Goal: Navigation & Orientation: Understand site structure

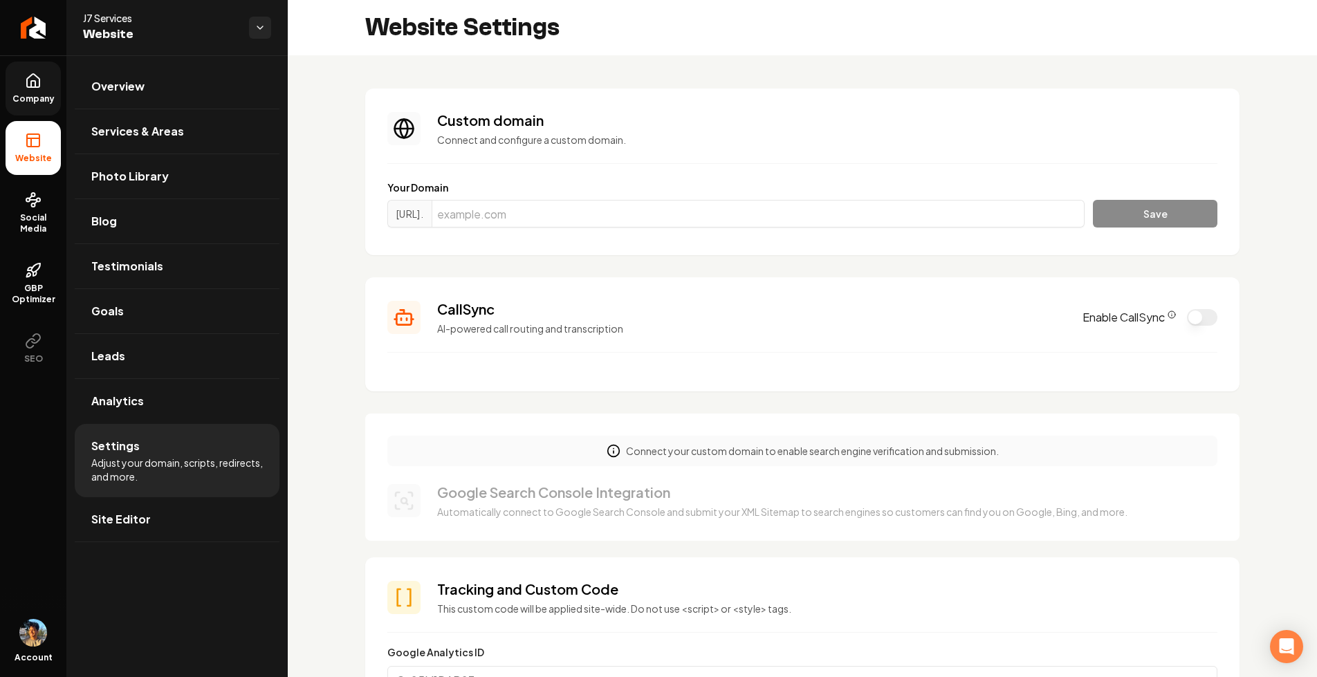
click at [28, 88] on icon at bounding box center [33, 81] width 17 height 17
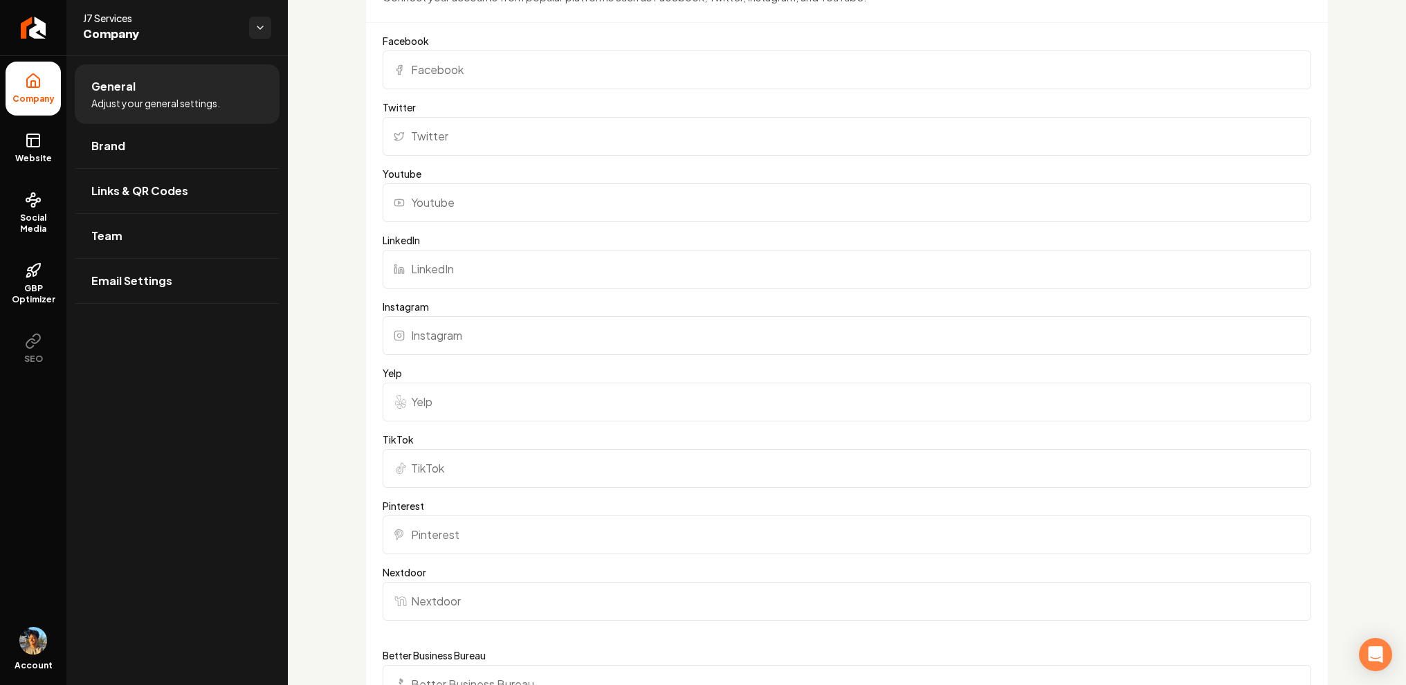
scroll to position [1427, 0]
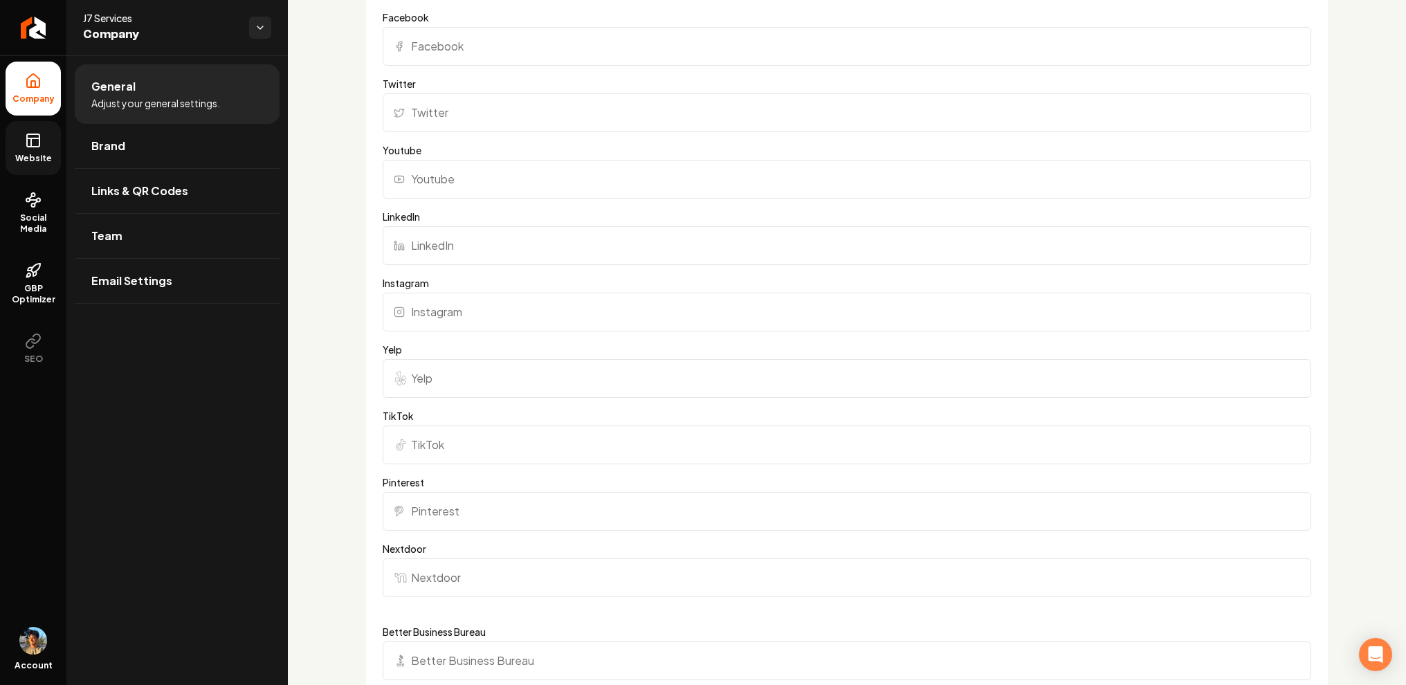
click at [37, 143] on icon at bounding box center [33, 140] width 17 height 17
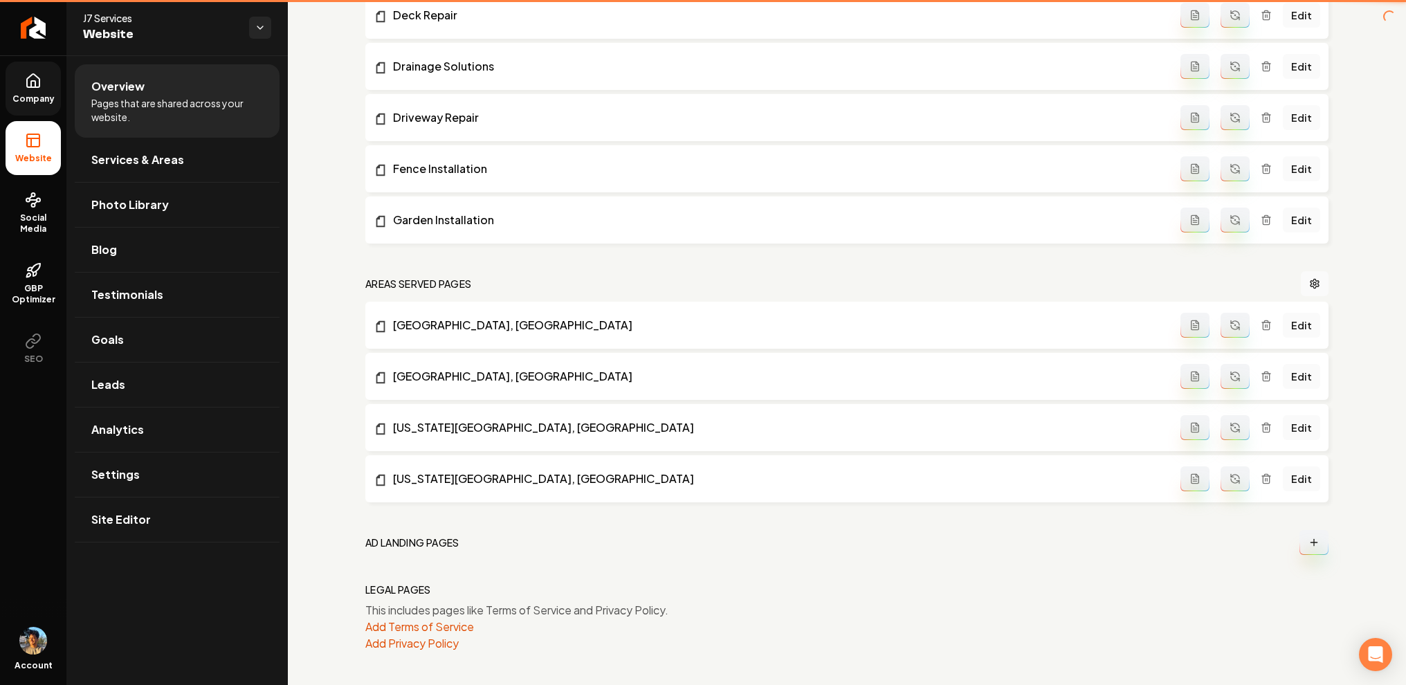
scroll to position [832, 0]
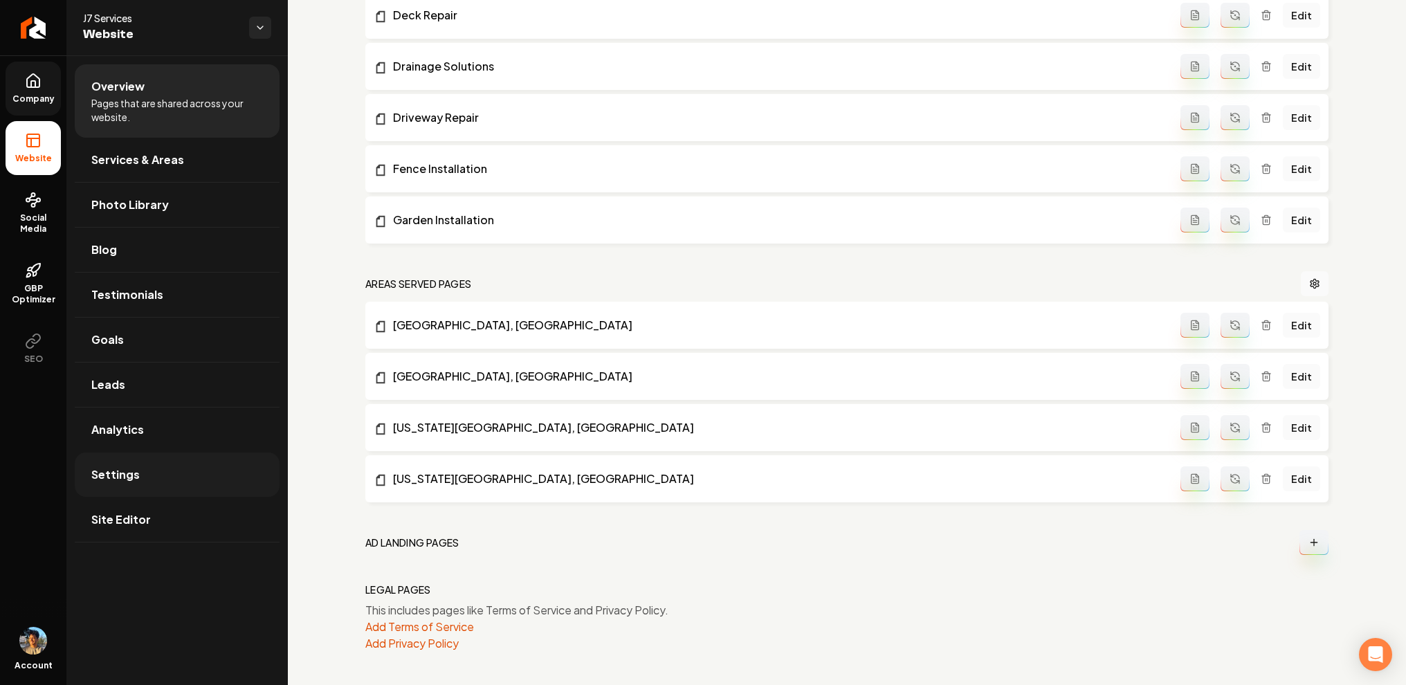
click at [160, 476] on link "Settings" at bounding box center [177, 474] width 205 height 44
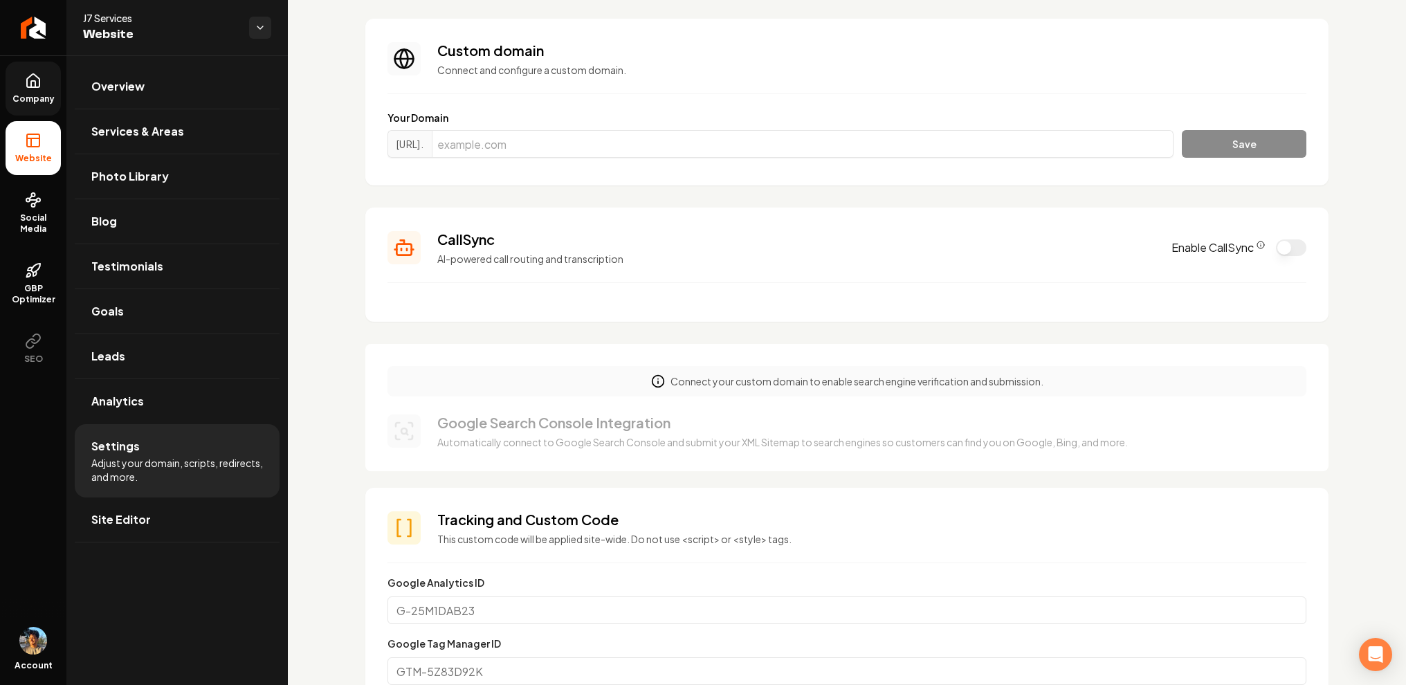
scroll to position [71, 0]
click at [638, 154] on input "Main content area" at bounding box center [803, 143] width 742 height 28
click at [629, 211] on section "CallSync AI-powered call routing and transcription Enable CallSync" at bounding box center [846, 263] width 963 height 114
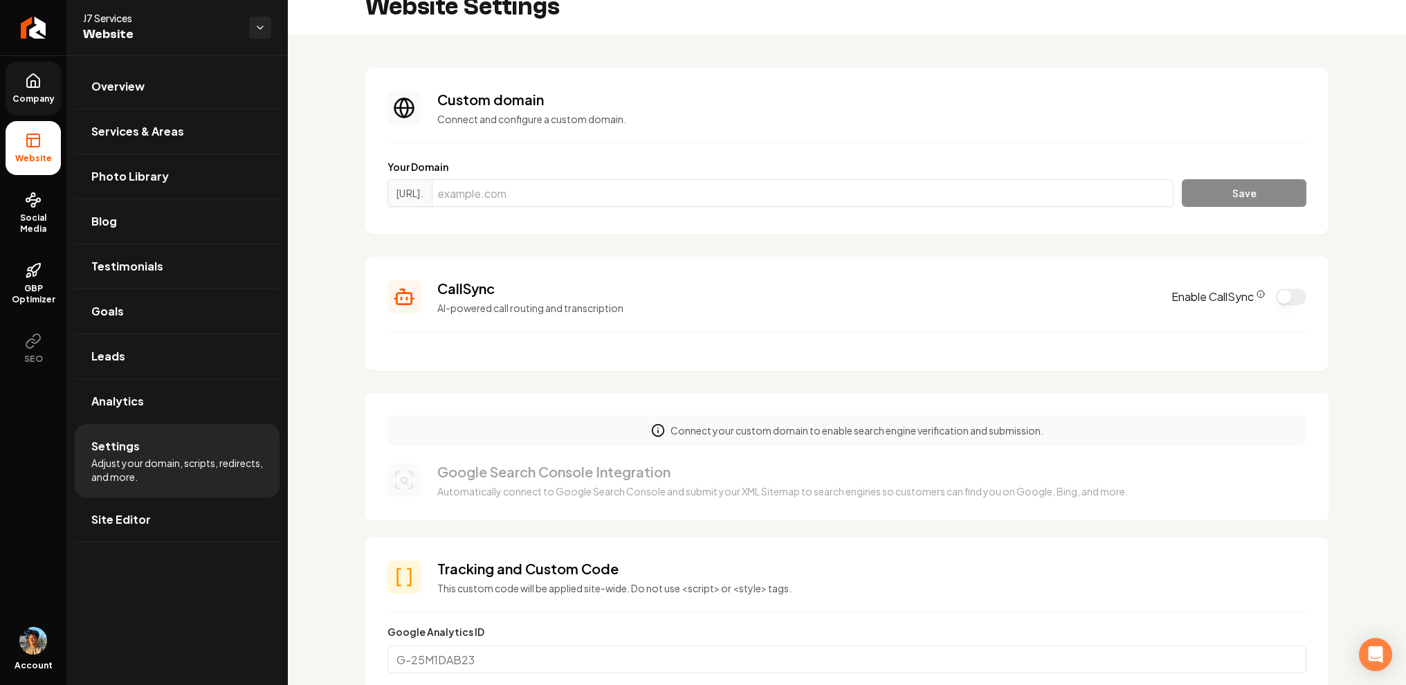
scroll to position [0, 0]
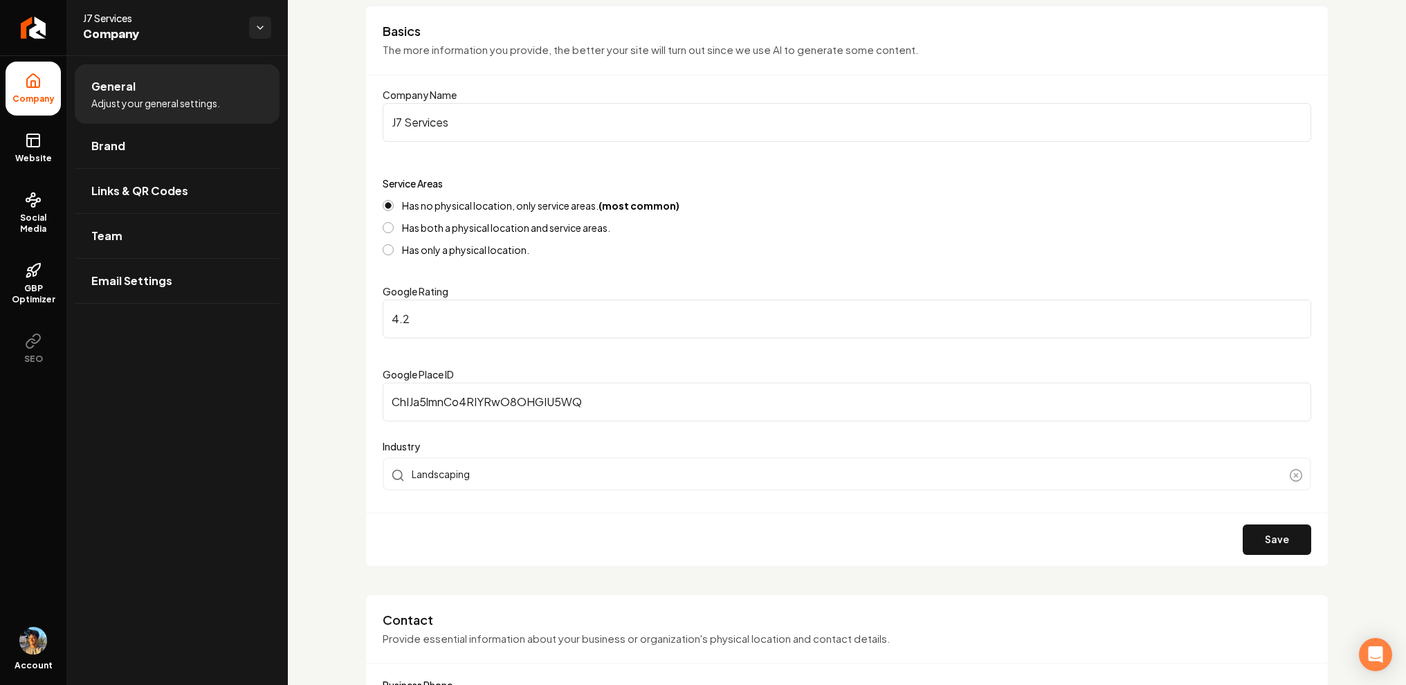
scroll to position [107, 0]
click at [182, 190] on span "Links & QR Codes" at bounding box center [139, 191] width 97 height 17
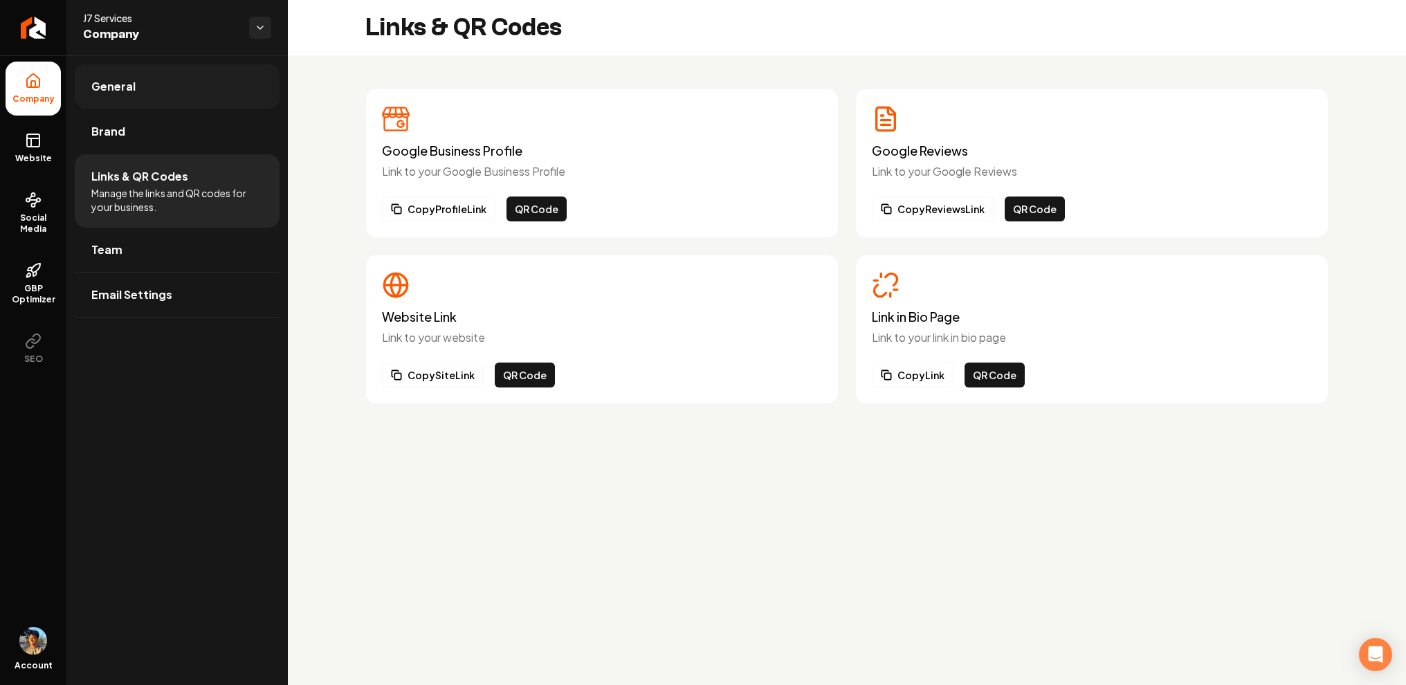
click at [175, 93] on link "General" at bounding box center [177, 86] width 205 height 44
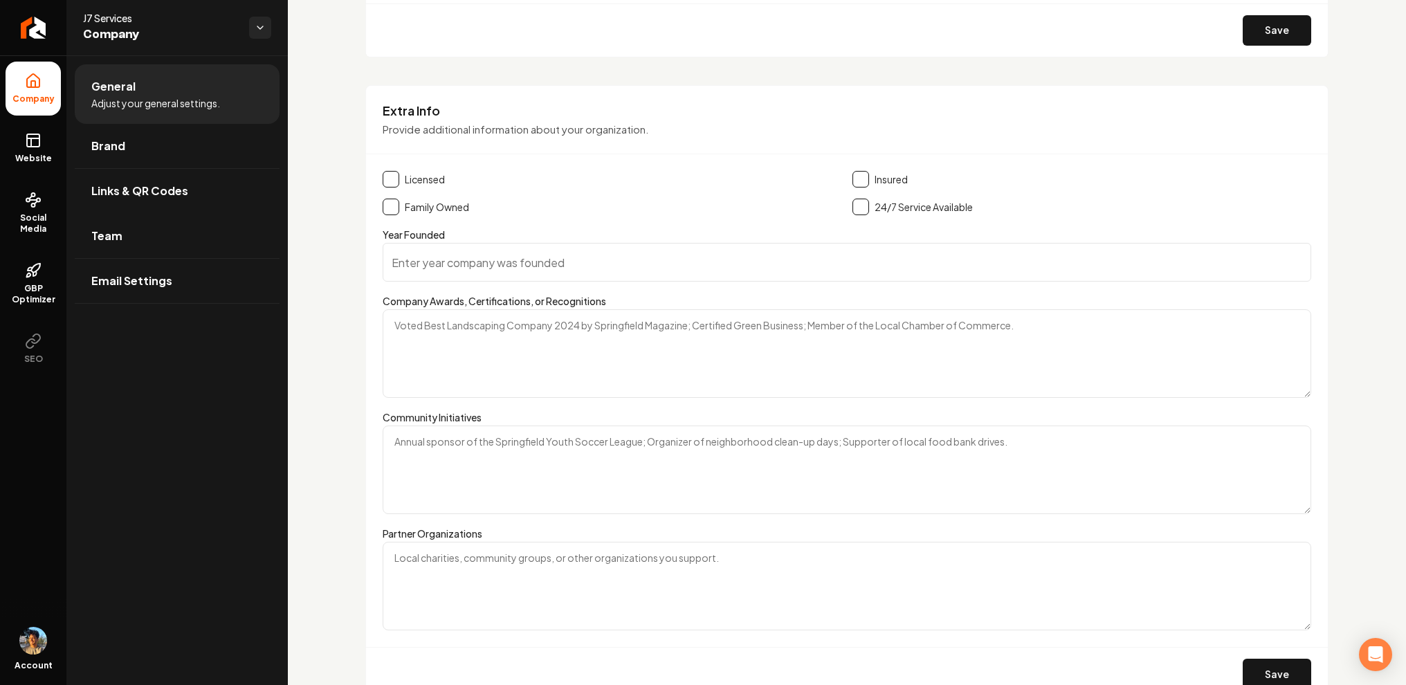
scroll to position [2192, 0]
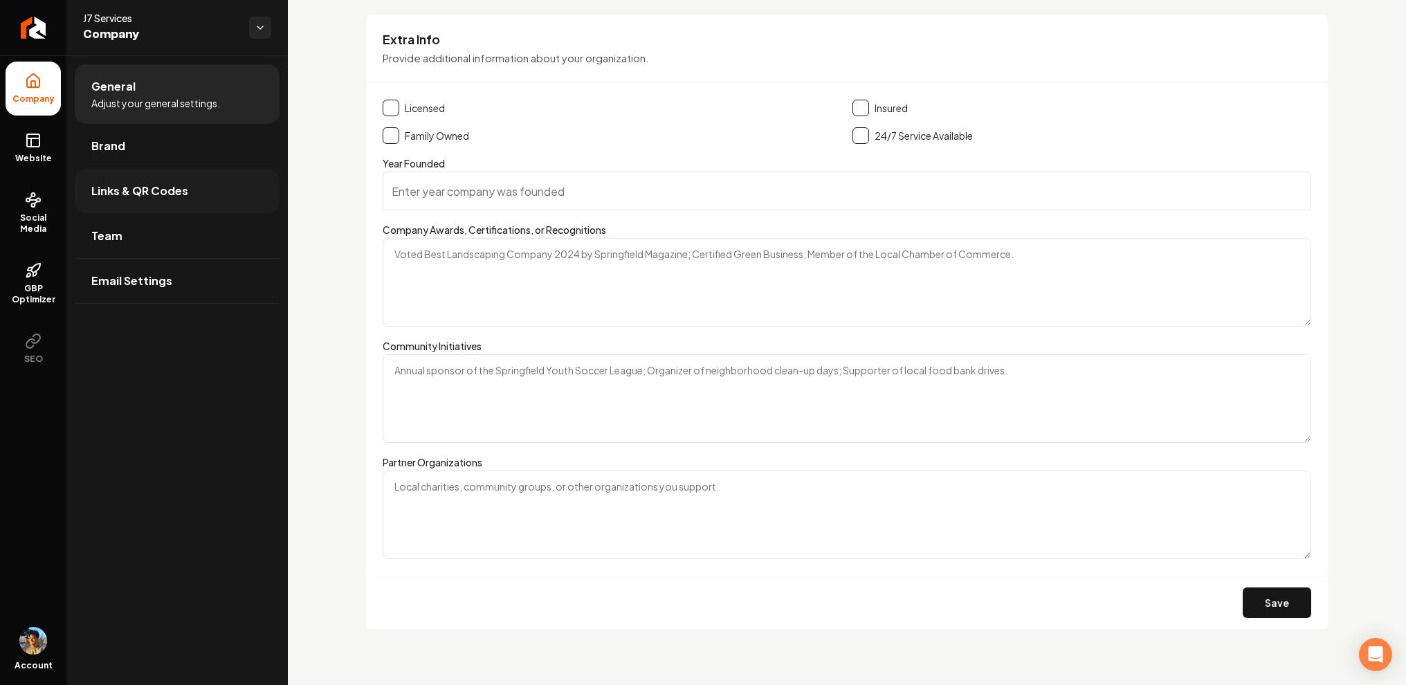
click at [147, 193] on span "Links & QR Codes" at bounding box center [139, 191] width 97 height 17
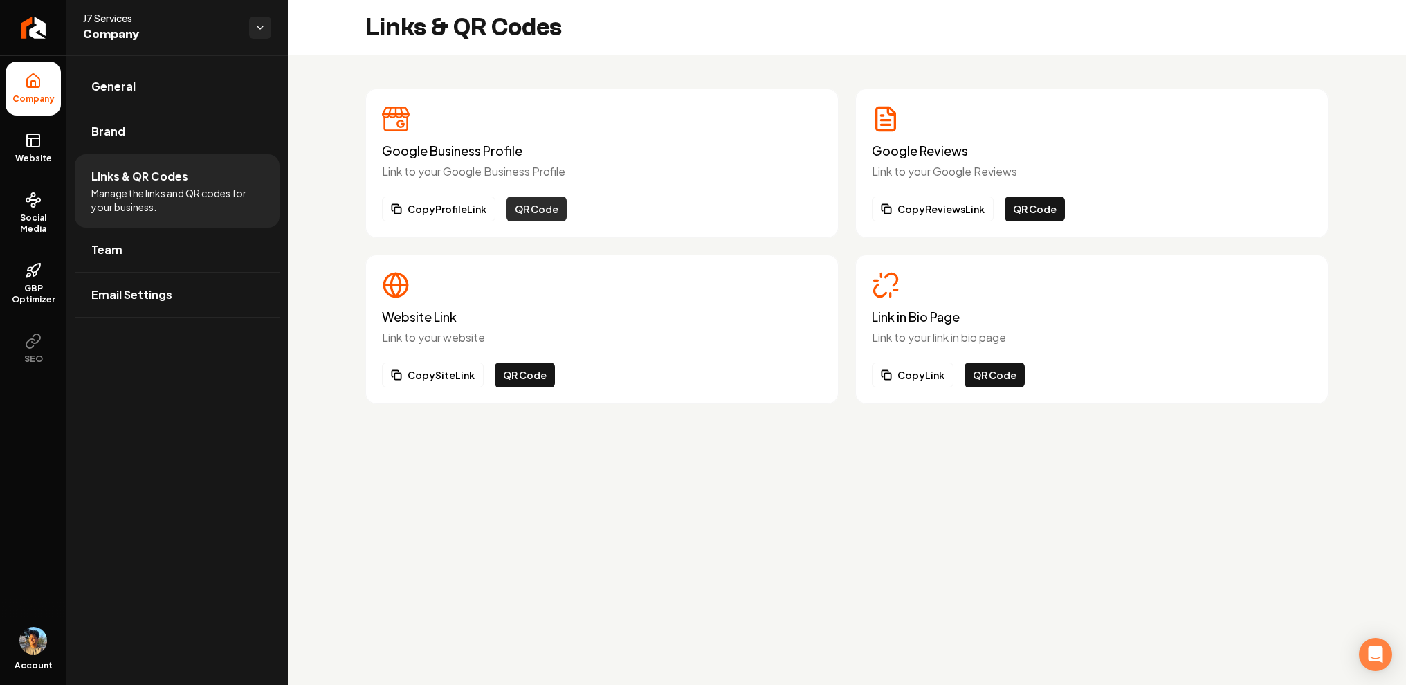
click at [518, 205] on button "QR Code" at bounding box center [536, 208] width 60 height 25
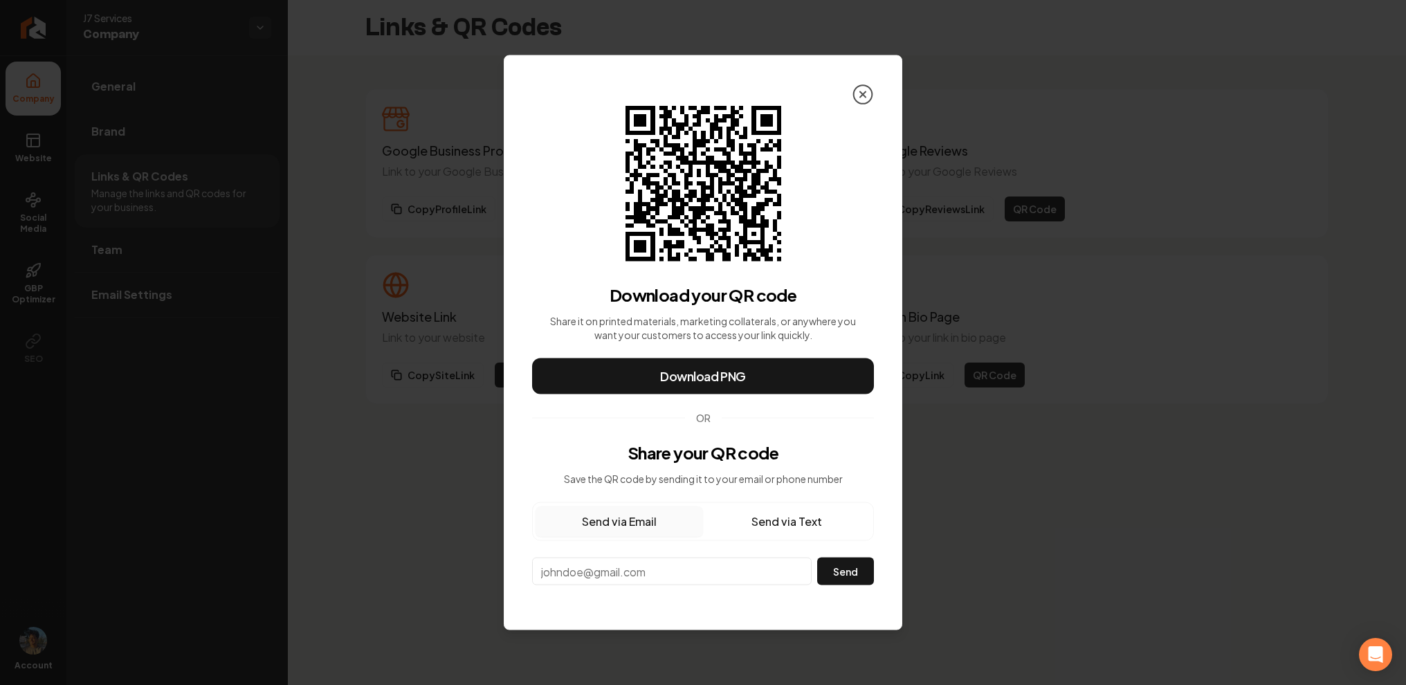
click at [863, 91] on icon at bounding box center [863, 95] width 22 height 22
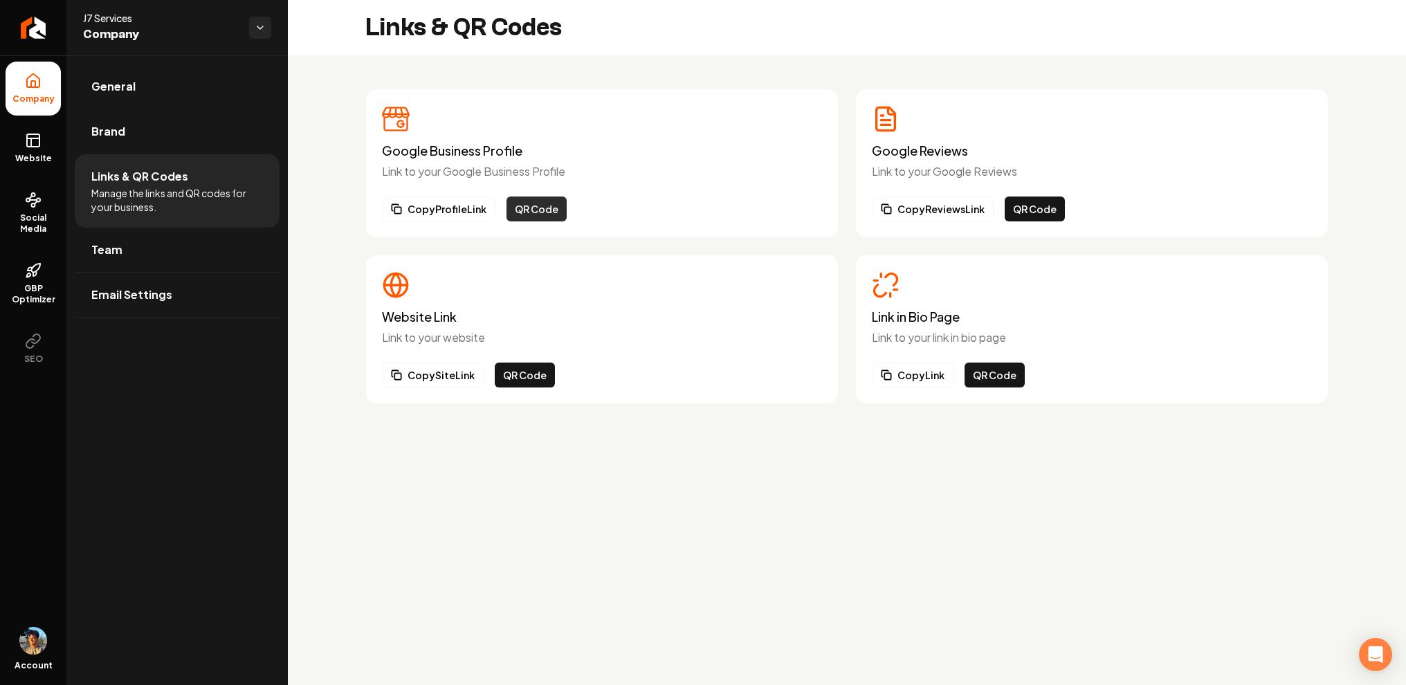
click at [527, 205] on button "QR Code" at bounding box center [536, 208] width 60 height 25
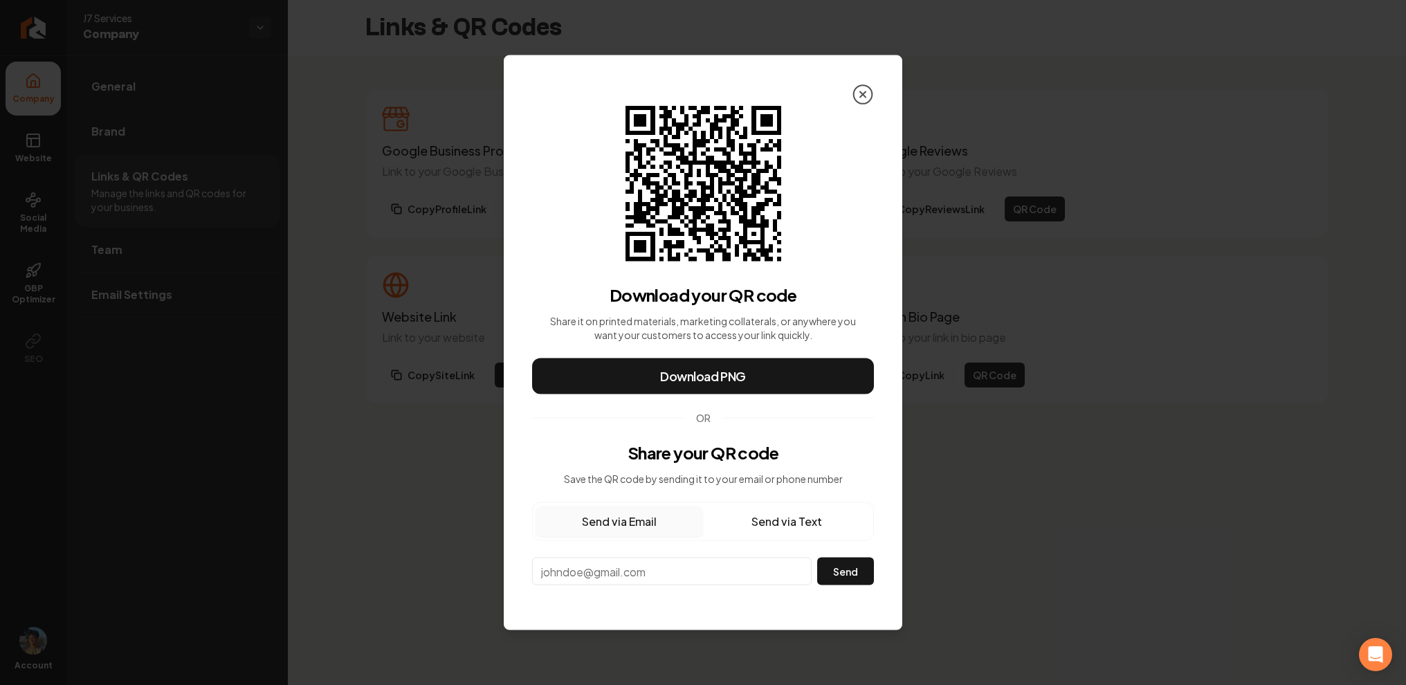
click at [864, 91] on icon at bounding box center [863, 95] width 22 height 22
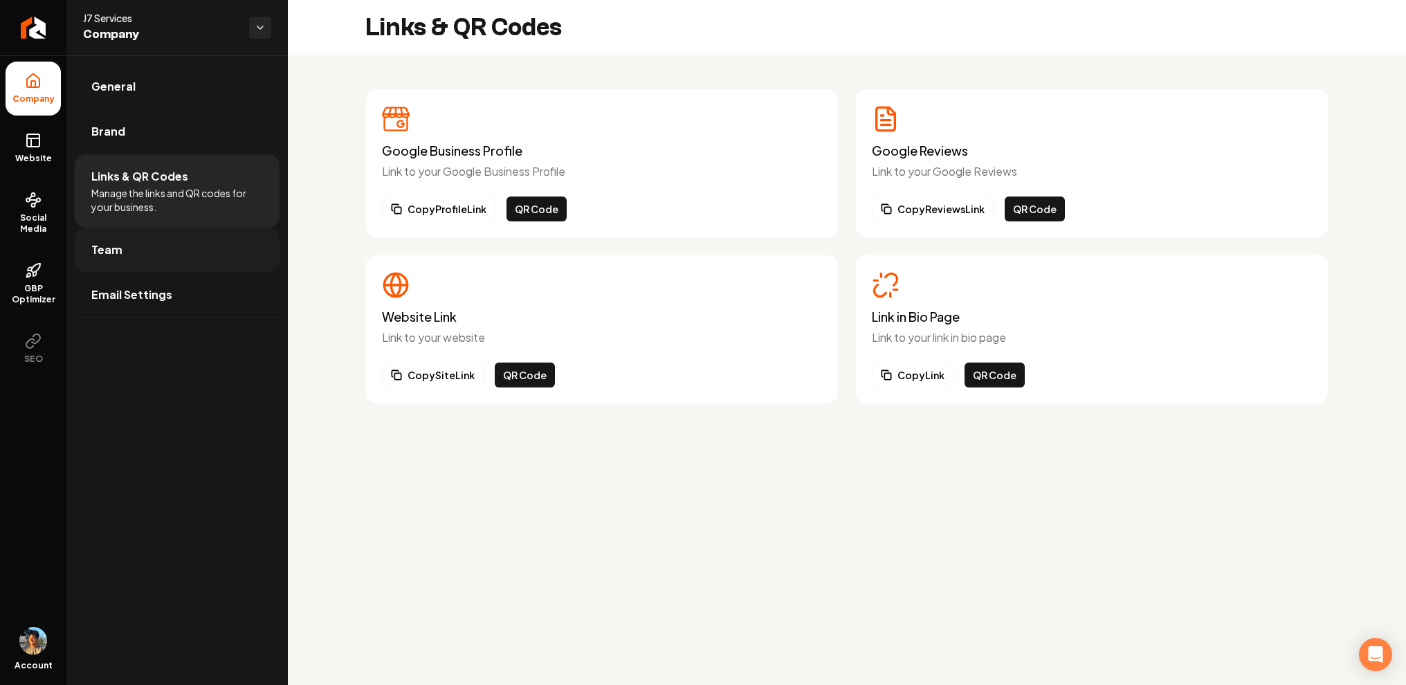
click at [127, 259] on link "Team" at bounding box center [177, 250] width 205 height 44
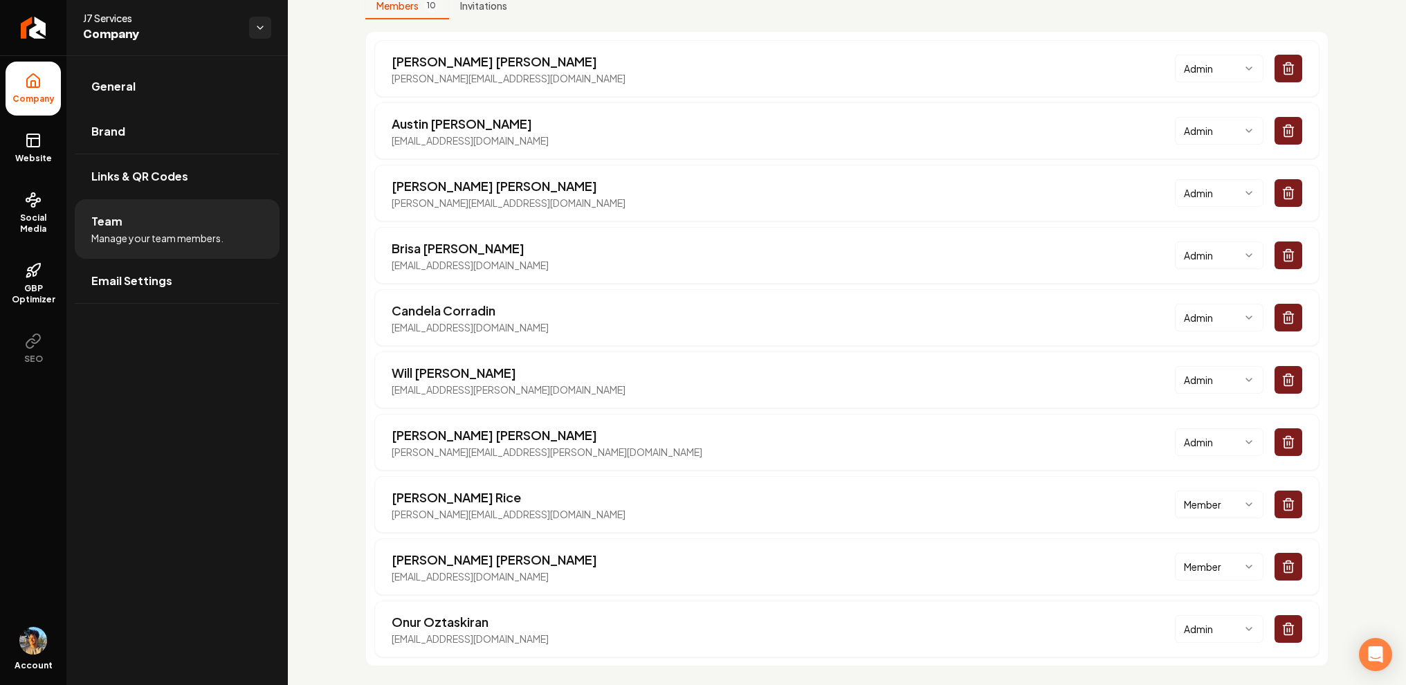
scroll to position [121, 0]
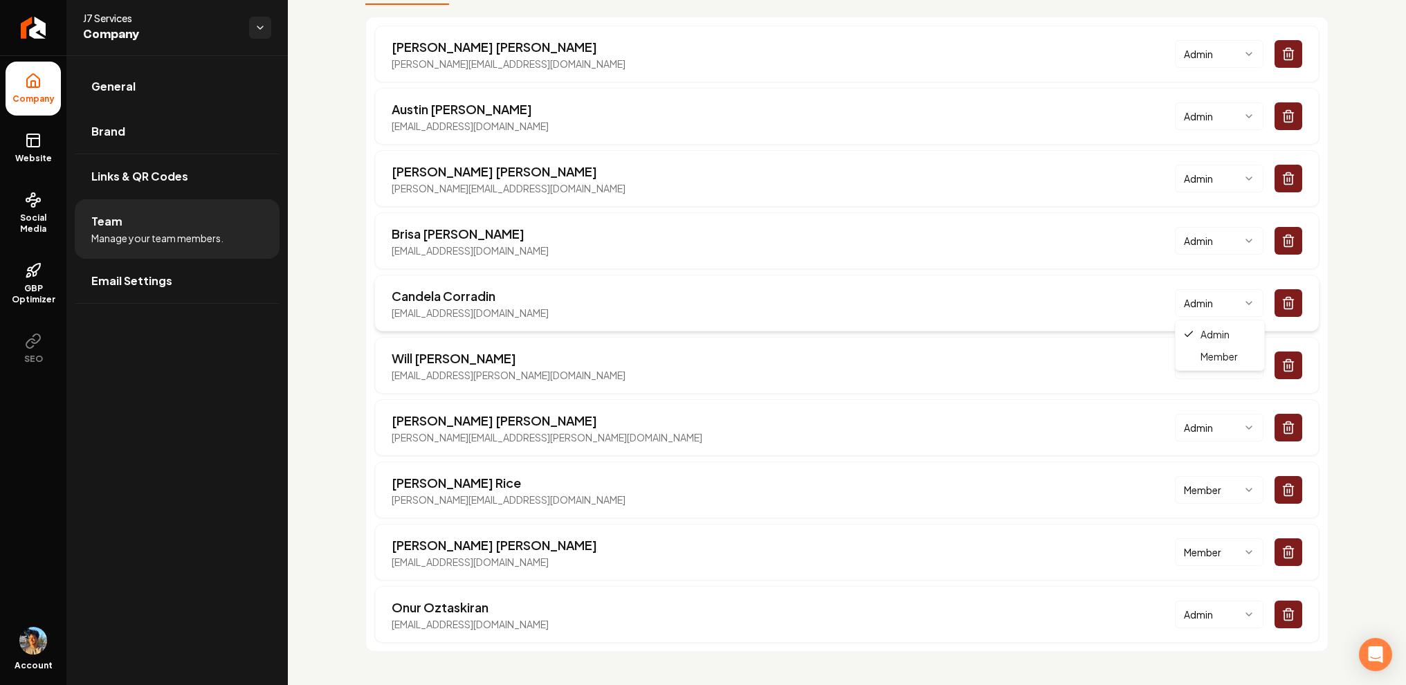
click at [1238, 301] on html "Company Website Social Media GBP Optimizer SEO Account J7 Services Company Gene…" at bounding box center [703, 342] width 1406 height 685
click at [1354, 223] on html "Company Website Social Media GBP Optimizer SEO Account J7 Services Company Gene…" at bounding box center [703, 342] width 1406 height 685
click at [327, 286] on div "Members 10 Invitations [PERSON_NAME] [PERSON_NAME][EMAIL_ADDRESS][DOMAIN_NAME] …" at bounding box center [847, 309] width 1118 height 751
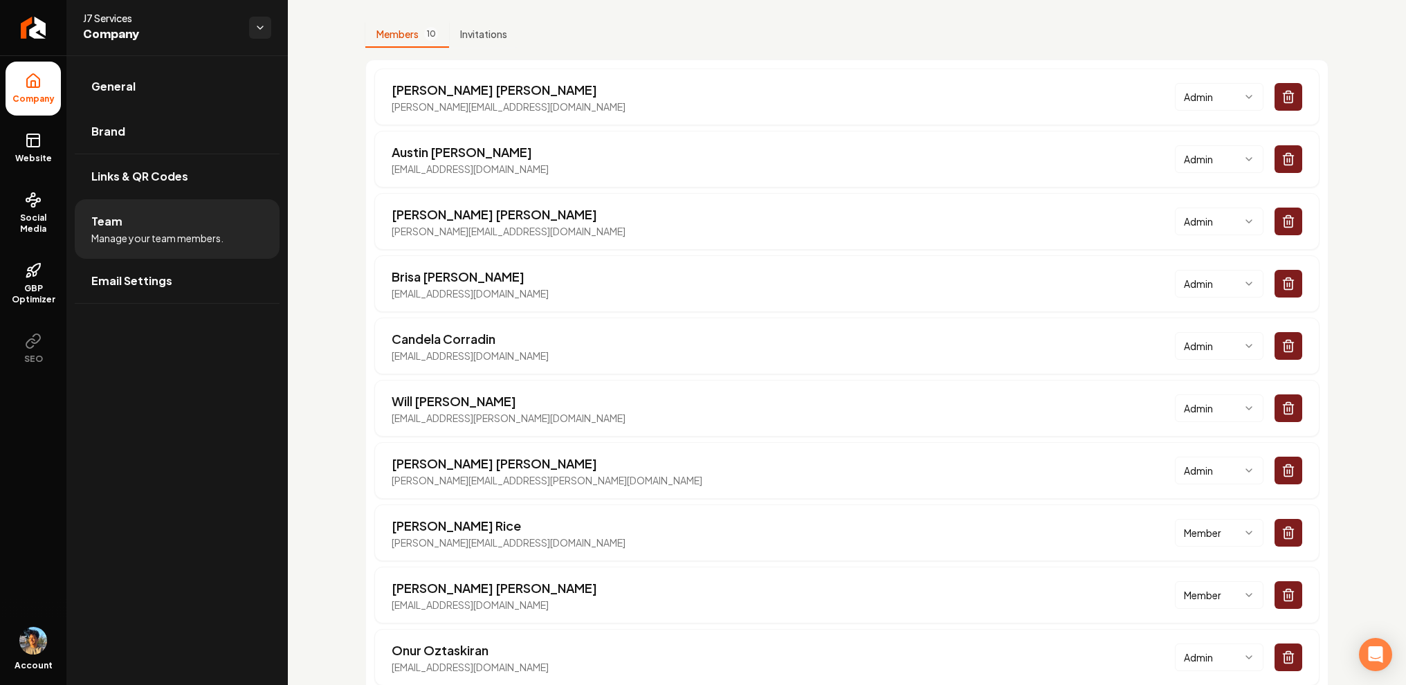
scroll to position [77, 0]
click at [216, 282] on link "Email Settings" at bounding box center [177, 281] width 205 height 44
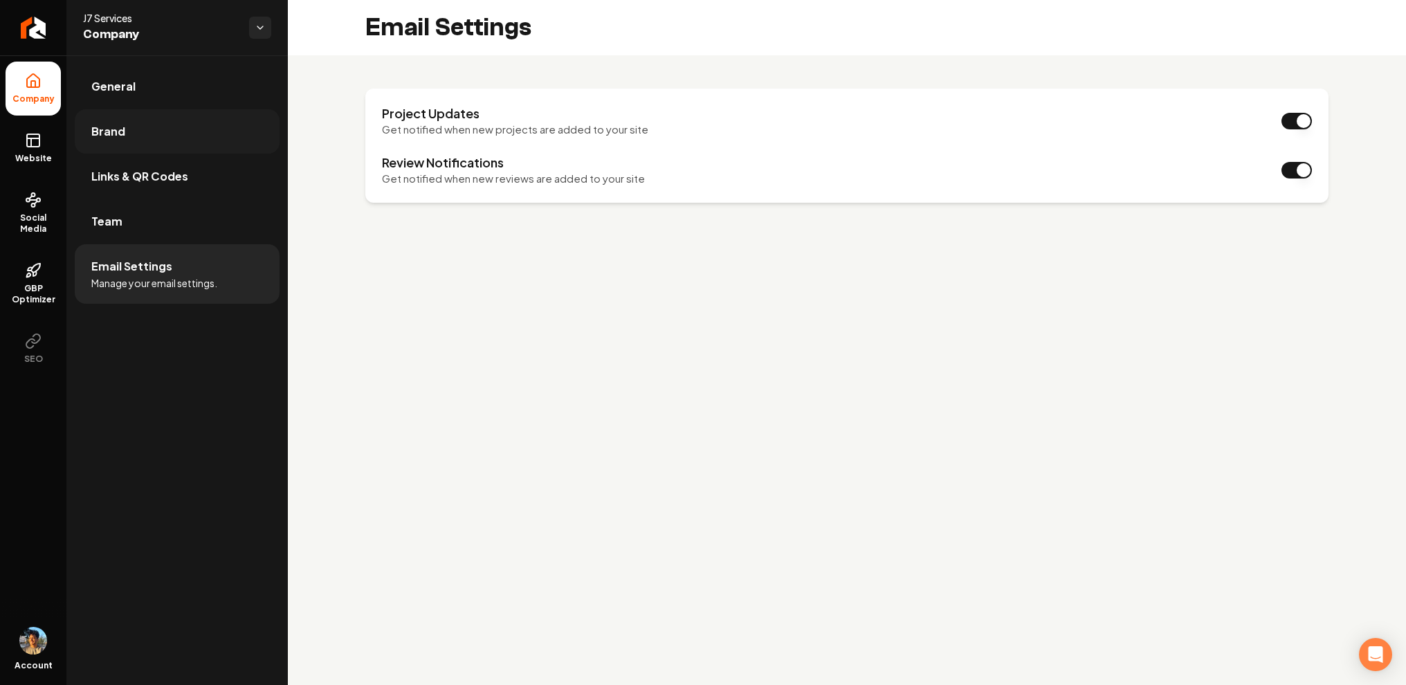
click at [195, 130] on link "Brand" at bounding box center [177, 131] width 205 height 44
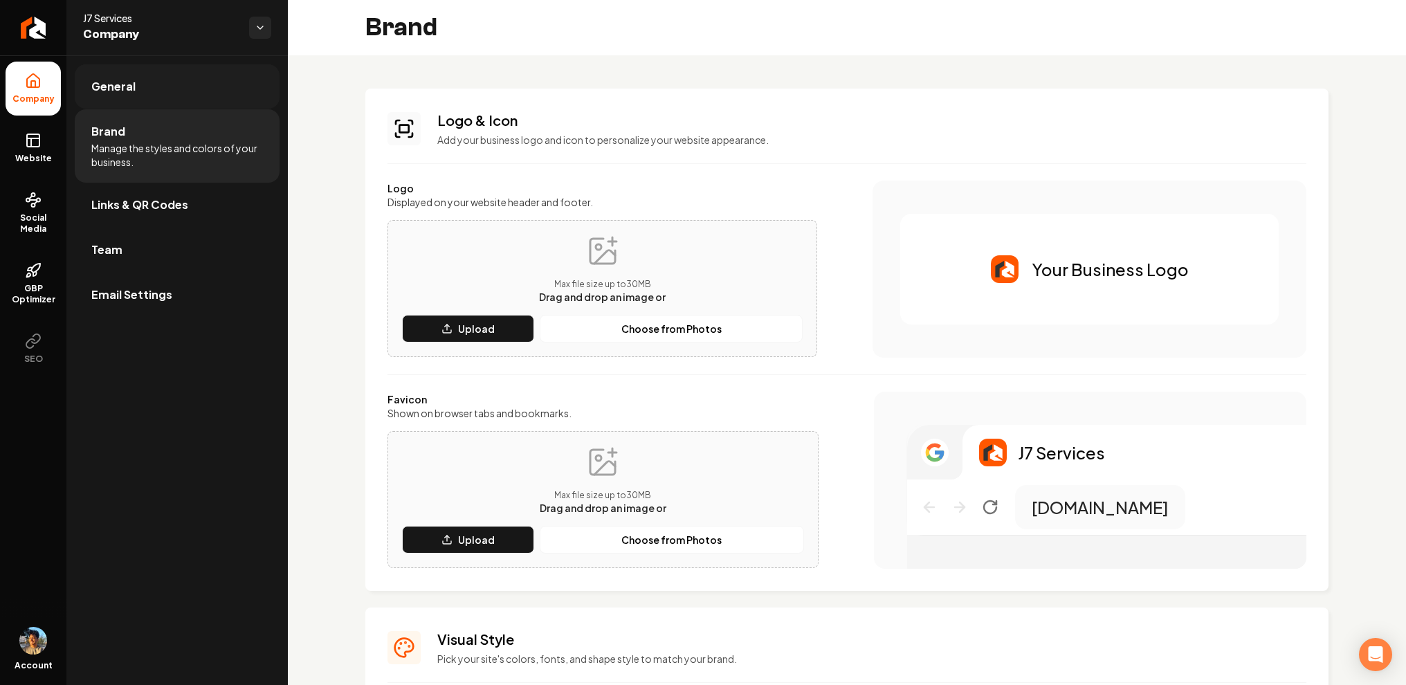
click at [164, 86] on link "General" at bounding box center [177, 86] width 205 height 44
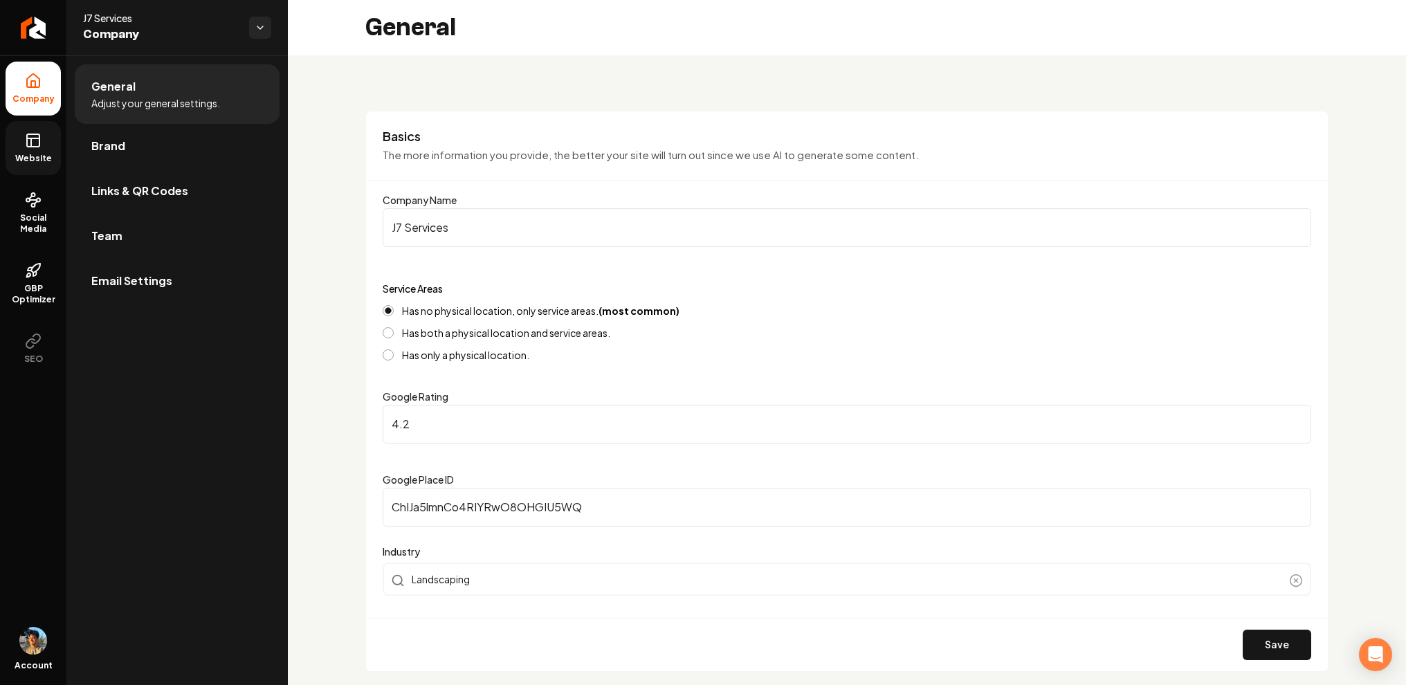
click at [33, 145] on icon at bounding box center [33, 140] width 17 height 17
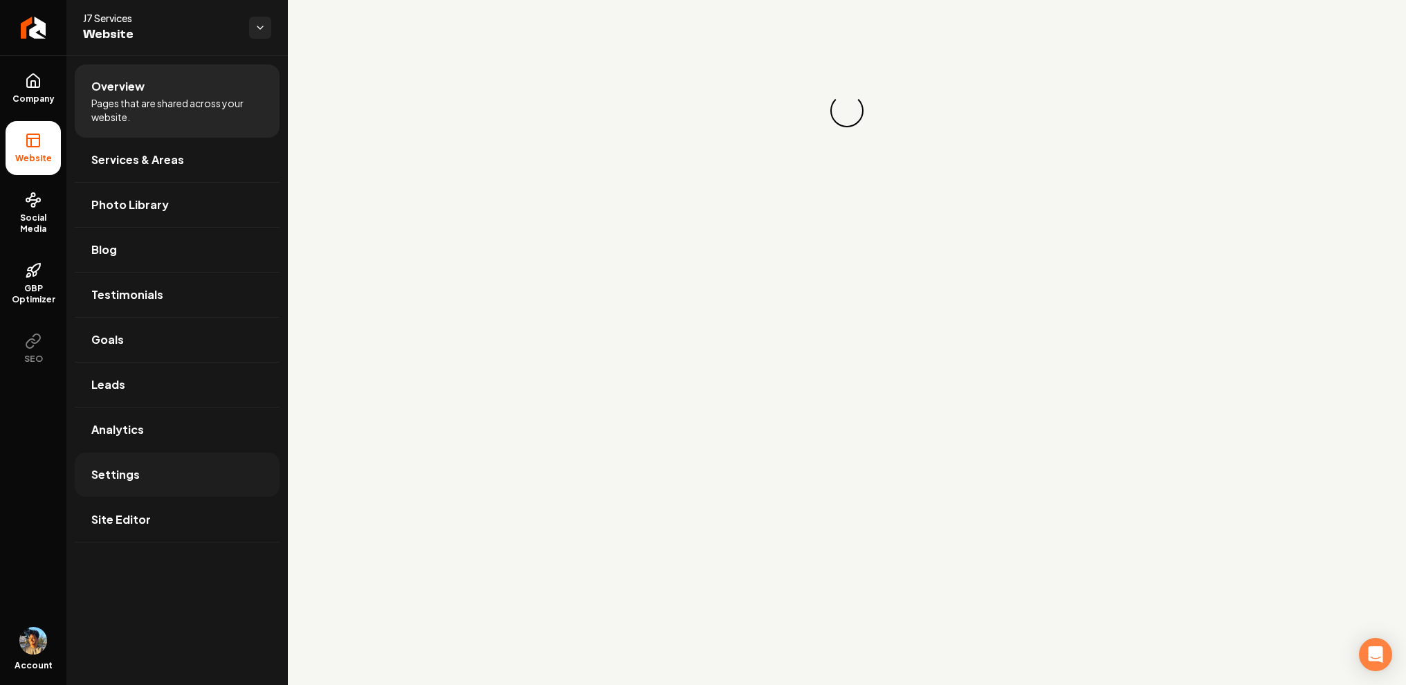
click at [171, 470] on link "Settings" at bounding box center [177, 474] width 205 height 44
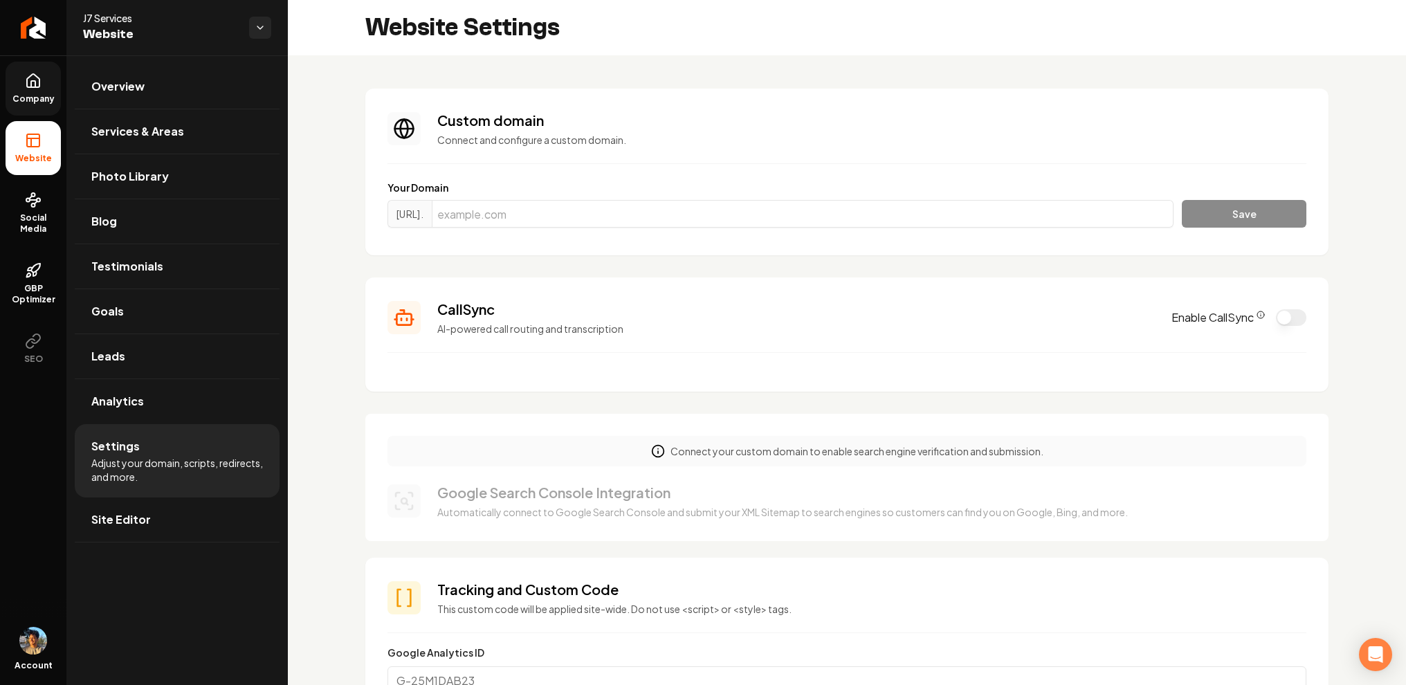
click at [42, 89] on link "Company" at bounding box center [33, 89] width 55 height 54
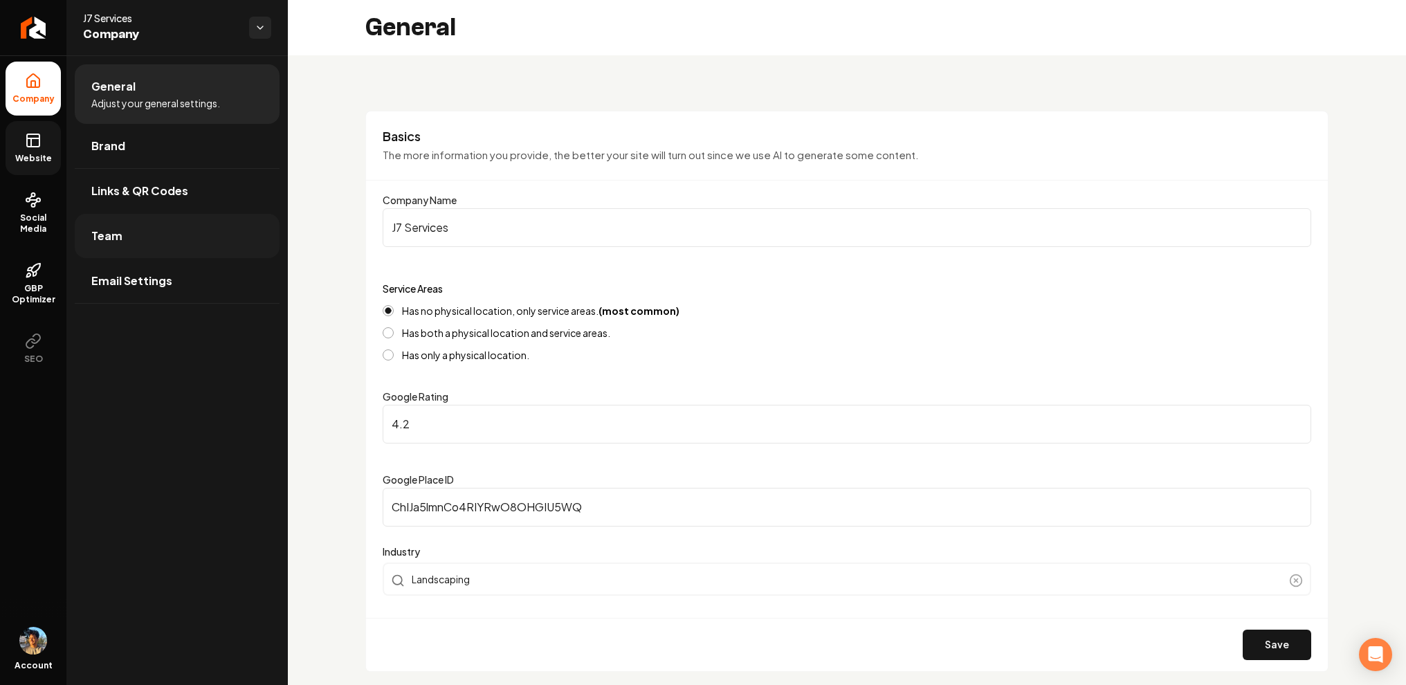
click at [143, 229] on link "Team" at bounding box center [177, 236] width 205 height 44
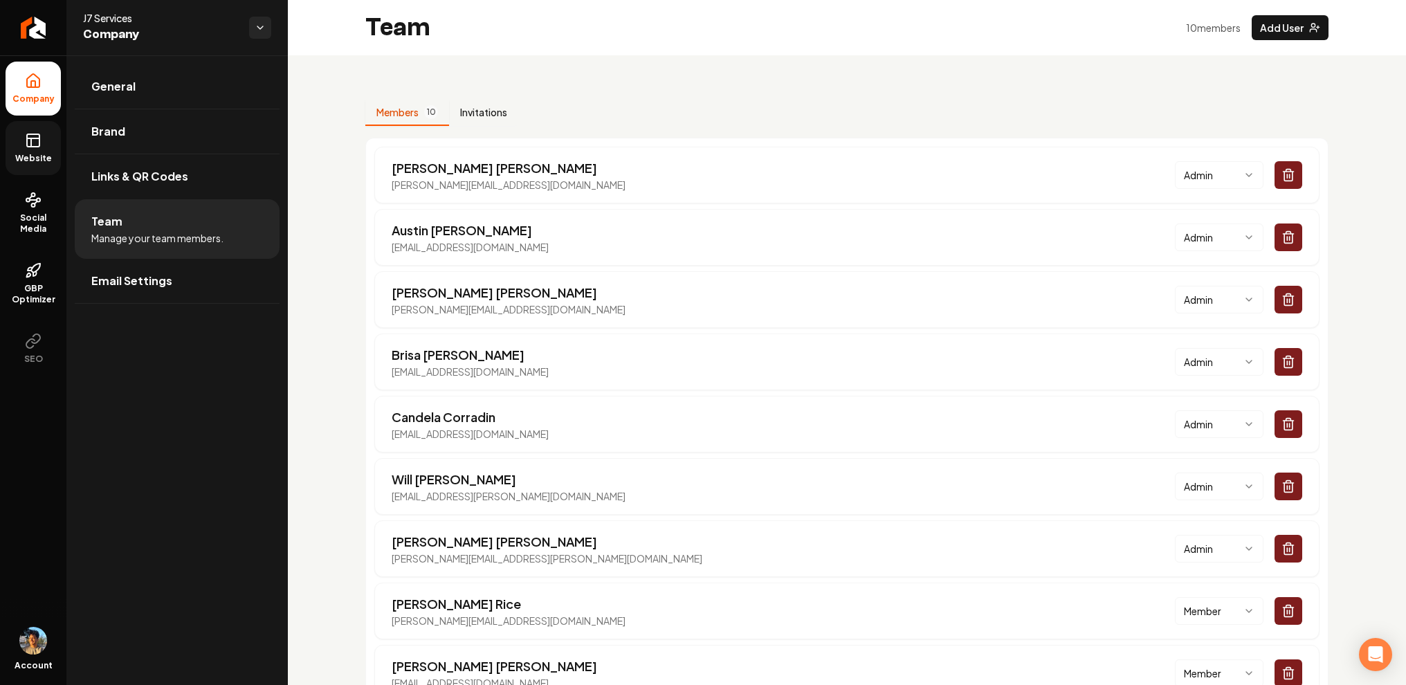
click at [479, 112] on button "Invitations" at bounding box center [483, 113] width 69 height 26
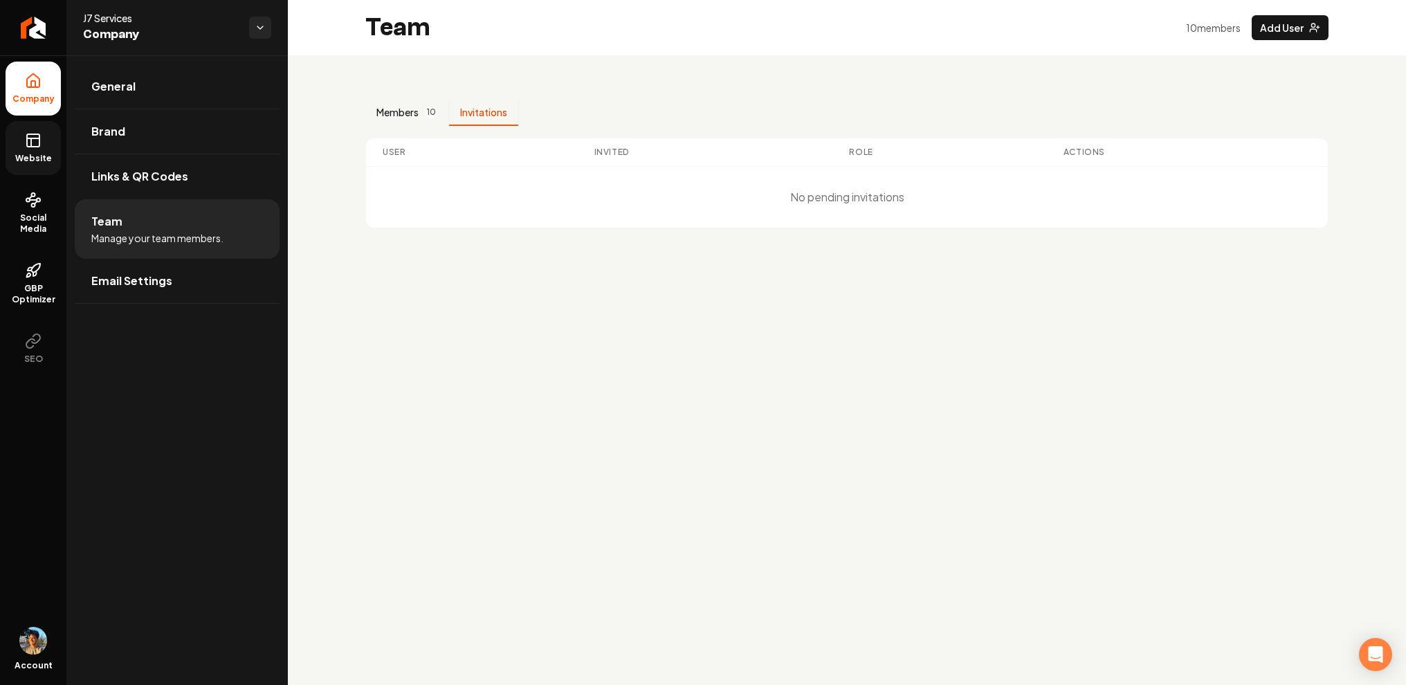
click at [434, 109] on span "10" at bounding box center [431, 112] width 14 height 14
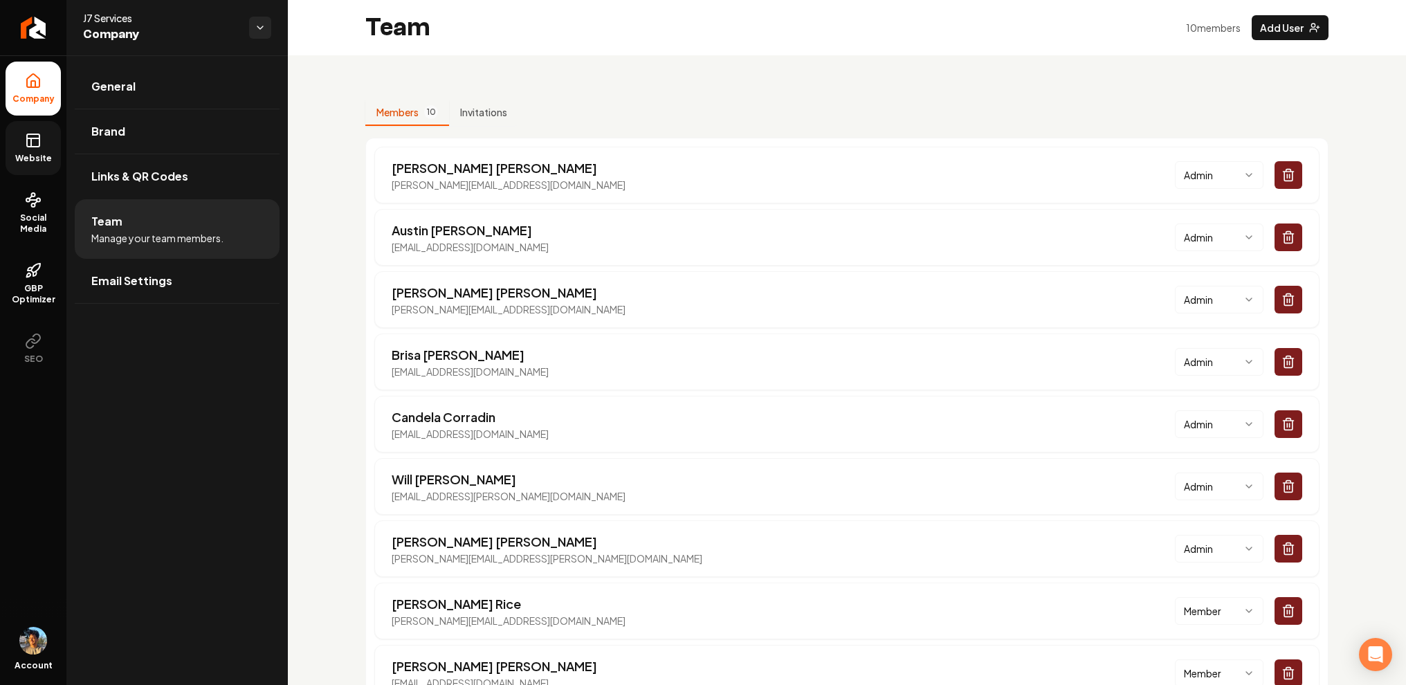
click at [35, 178] on ul "Company Website Social Media GBP Optimizer SEO" at bounding box center [33, 218] width 66 height 326
click at [35, 145] on icon at bounding box center [33, 140] width 17 height 17
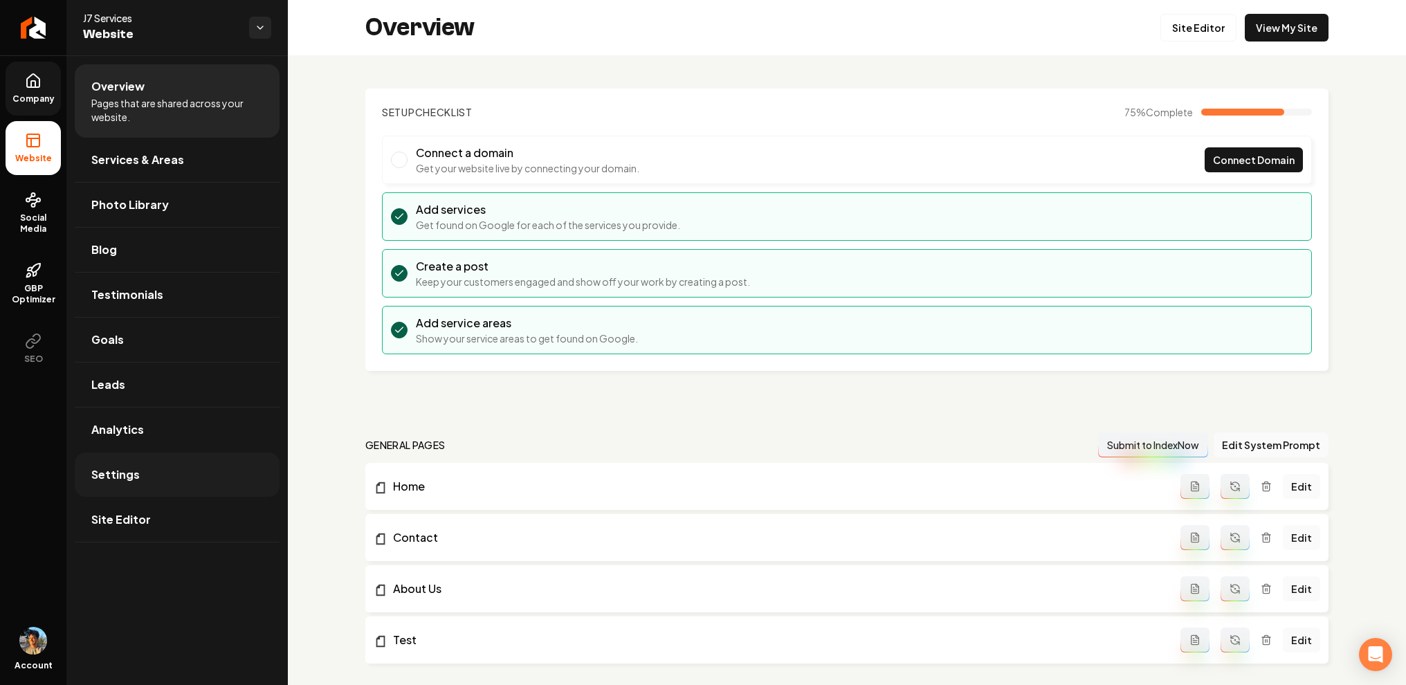
click at [179, 476] on link "Settings" at bounding box center [177, 474] width 205 height 44
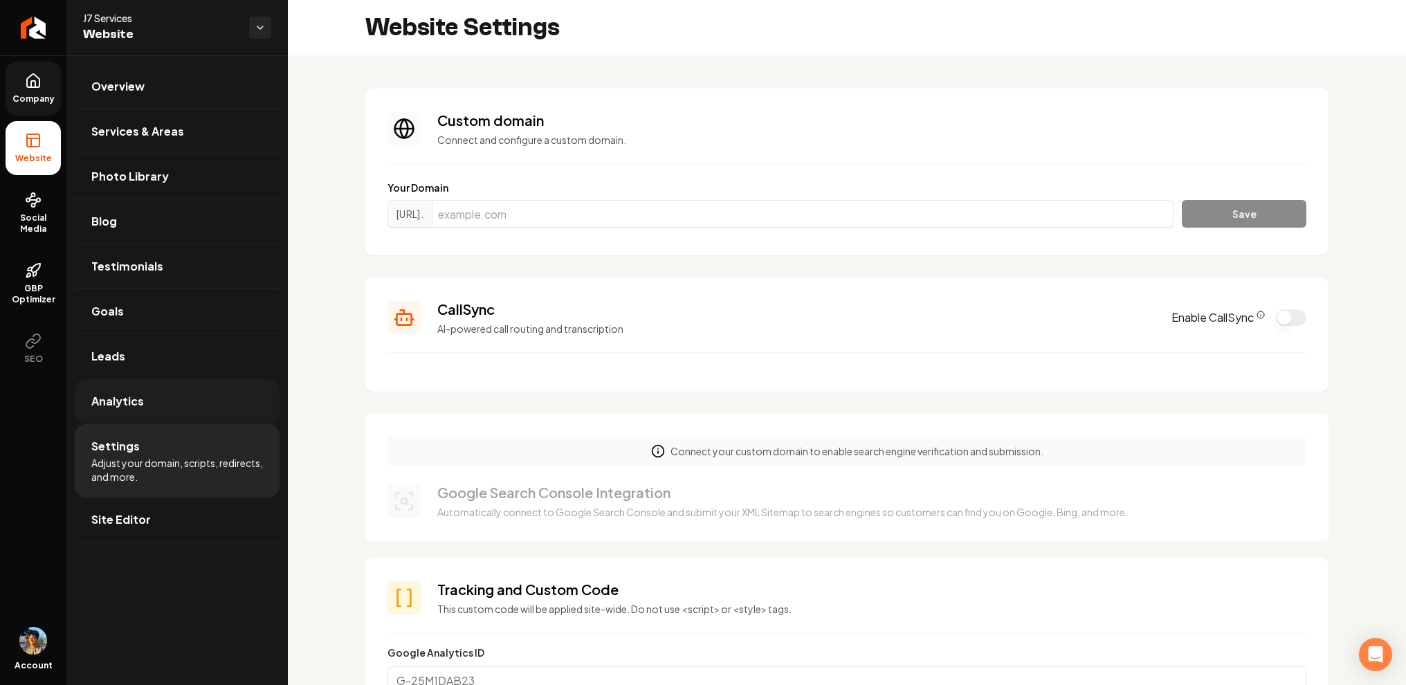
click at [169, 396] on link "Analytics" at bounding box center [177, 401] width 205 height 44
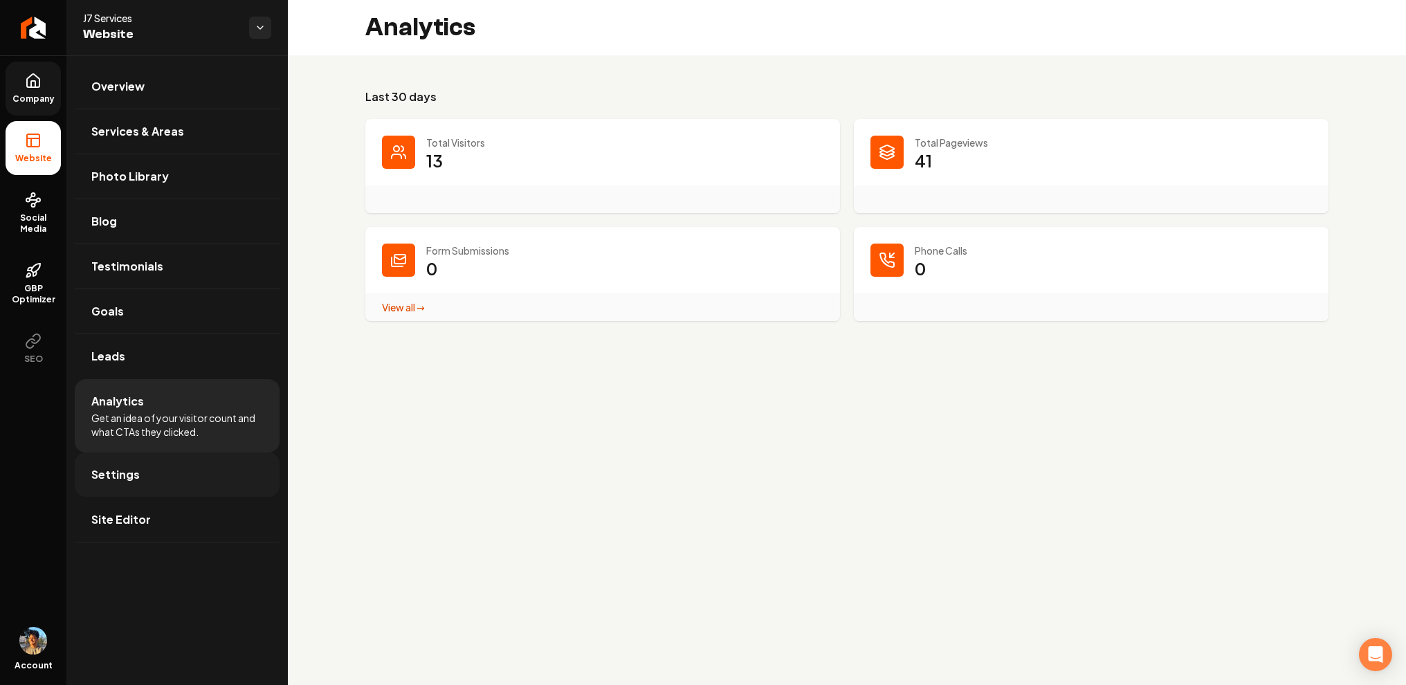
click at [208, 471] on link "Settings" at bounding box center [177, 474] width 205 height 44
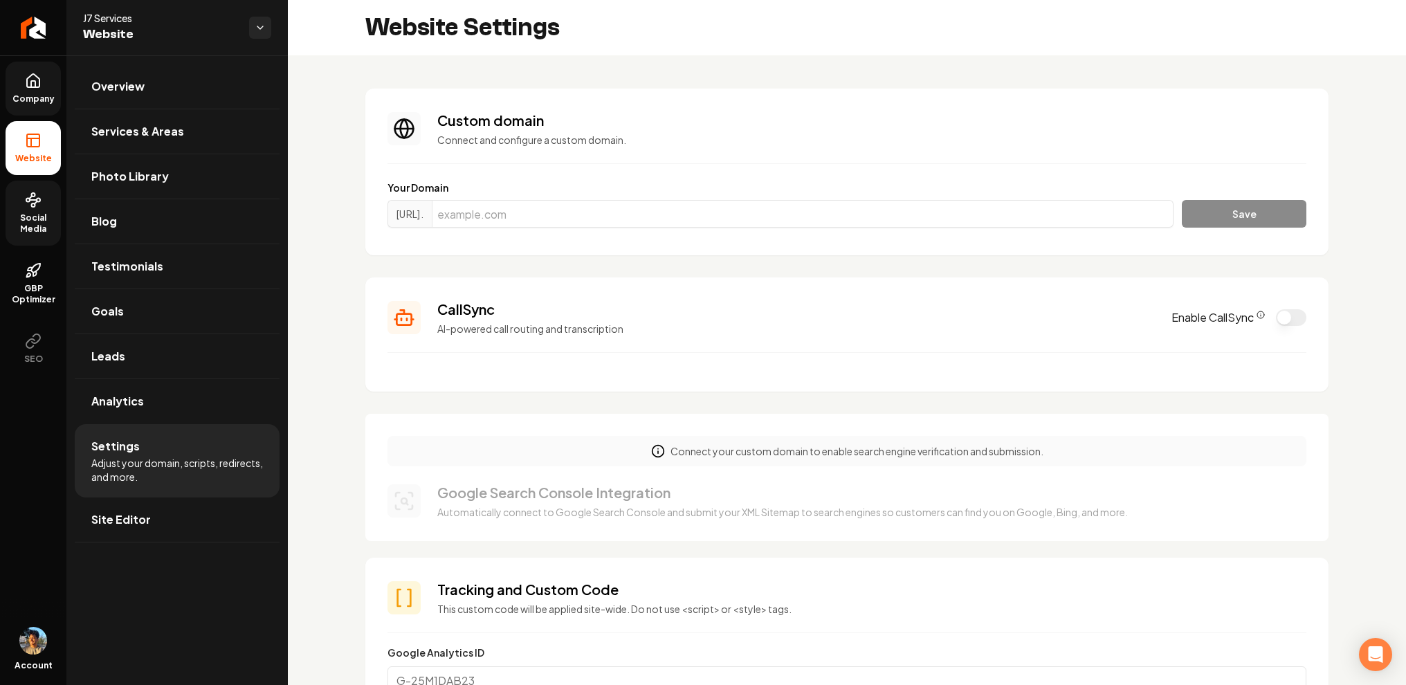
click at [39, 220] on span "Social Media" at bounding box center [33, 223] width 55 height 22
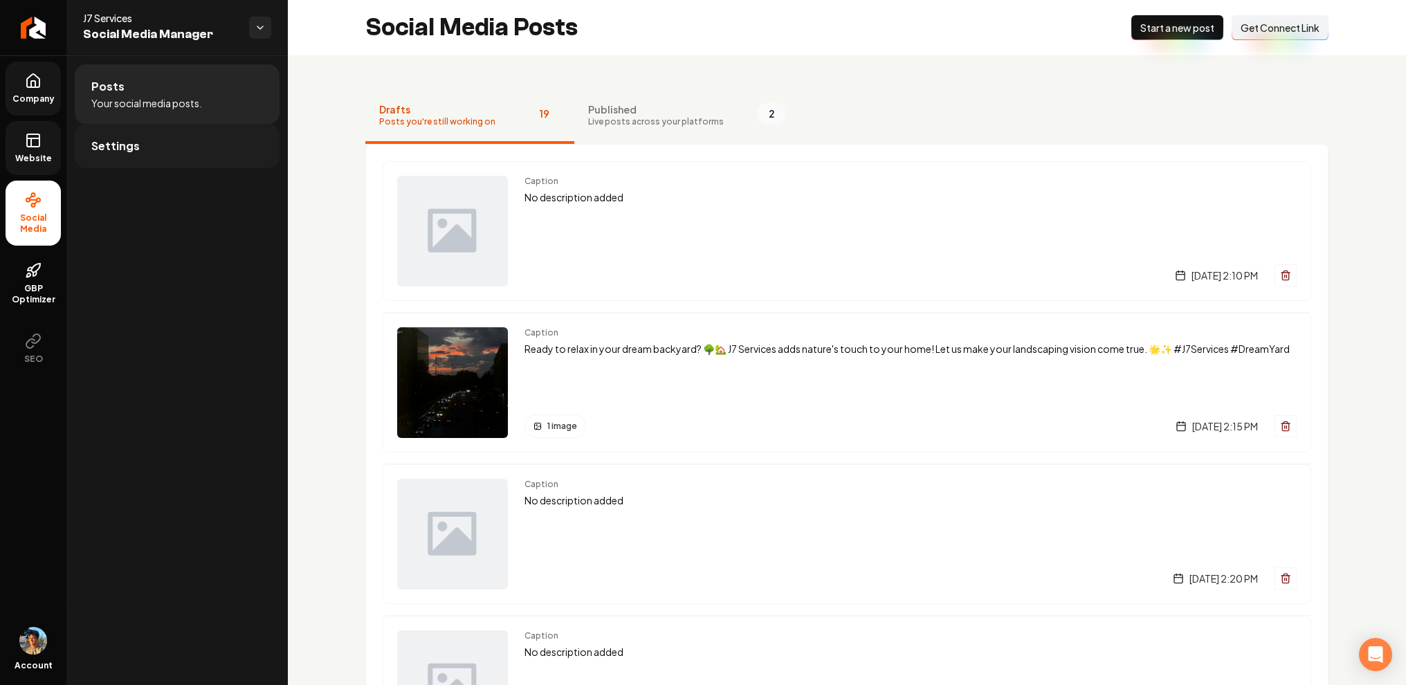
click at [219, 126] on link "Settings" at bounding box center [177, 146] width 205 height 44
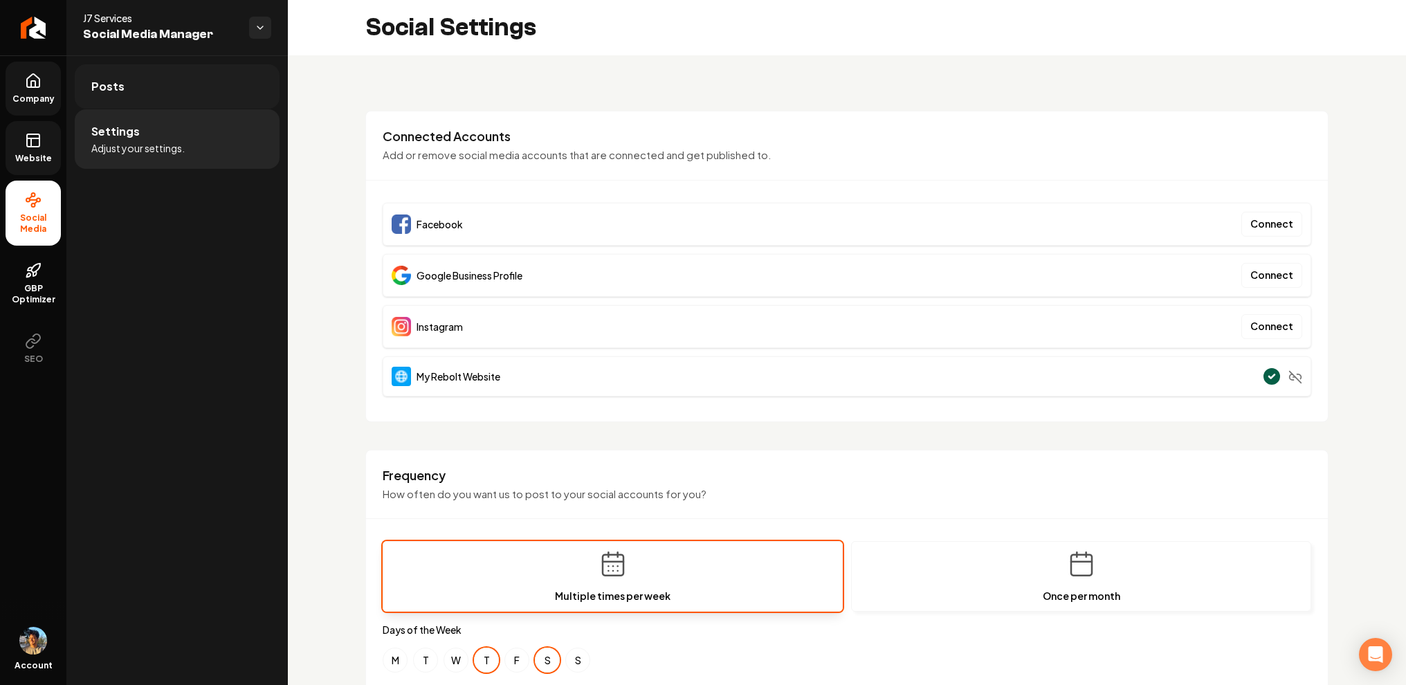
click at [174, 90] on link "Posts" at bounding box center [177, 86] width 205 height 44
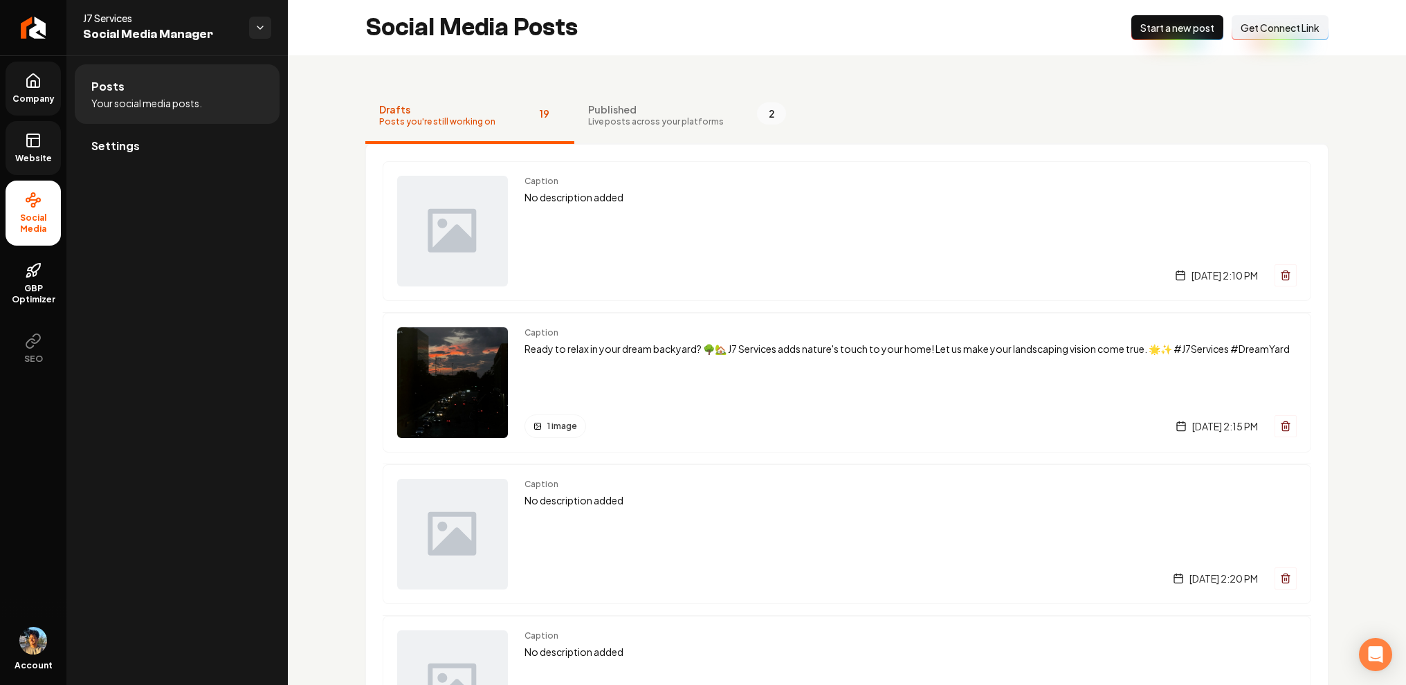
click at [26, 98] on span "Company" at bounding box center [33, 98] width 53 height 11
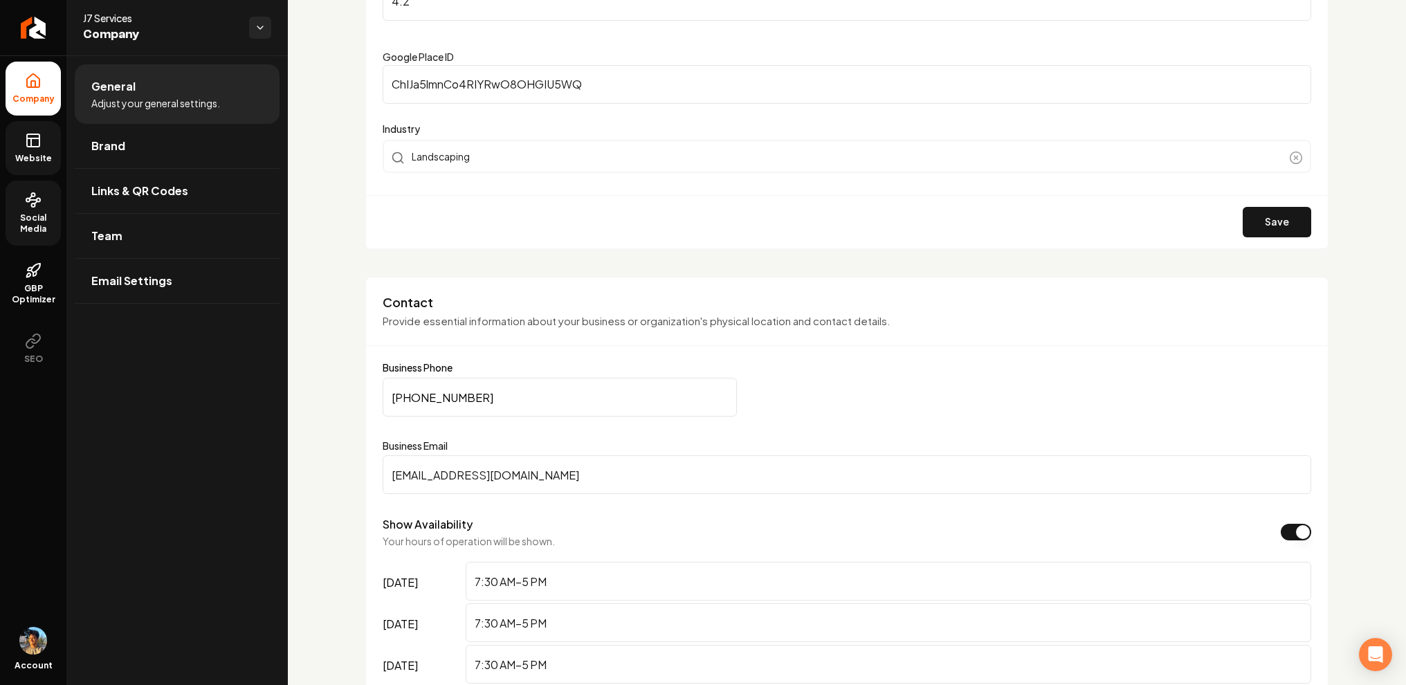
scroll to position [425, 0]
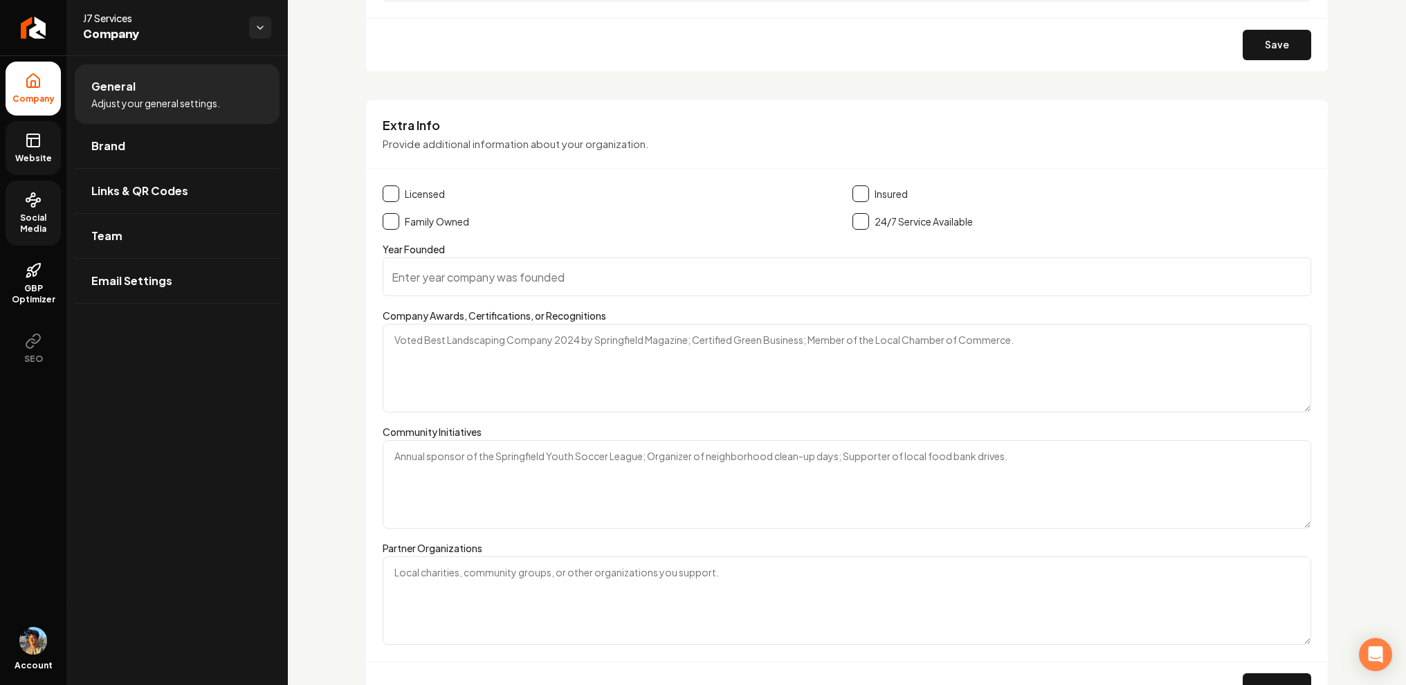
scroll to position [2102, 0]
